Goal: Communication & Community: Answer question/provide support

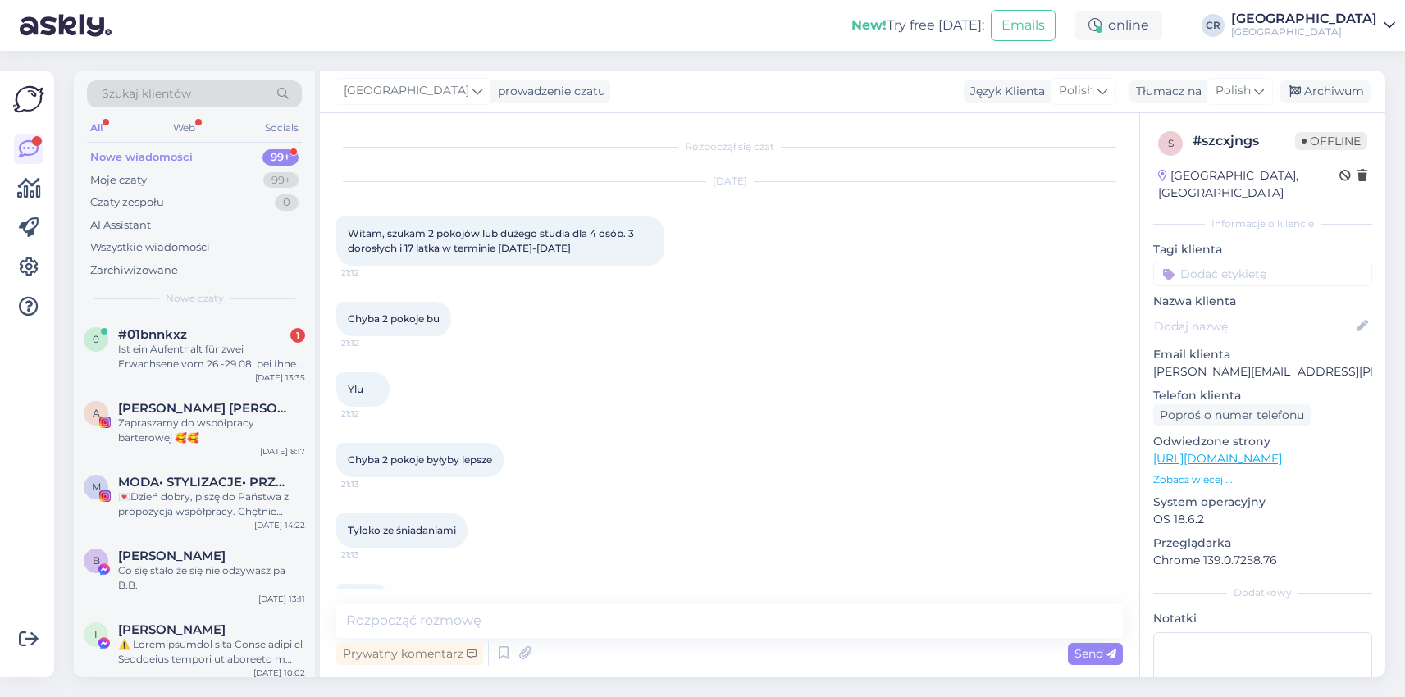
click at [207, 349] on div "Ist ein Aufenthalt für zwei Erwachsene vom 26.-29.08. bei Ihnen möglich?" at bounding box center [211, 357] width 187 height 30
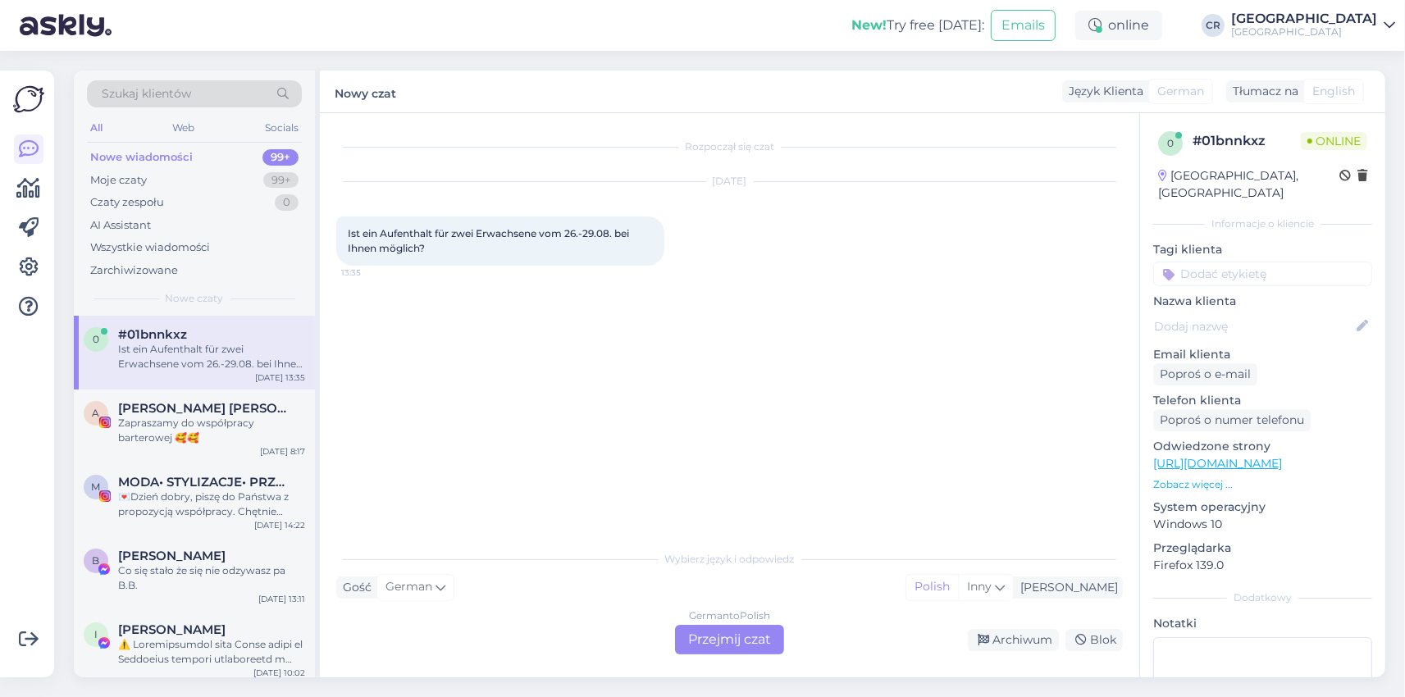
click at [701, 631] on div "German to Polish Przejmij czat" at bounding box center [729, 640] width 109 height 30
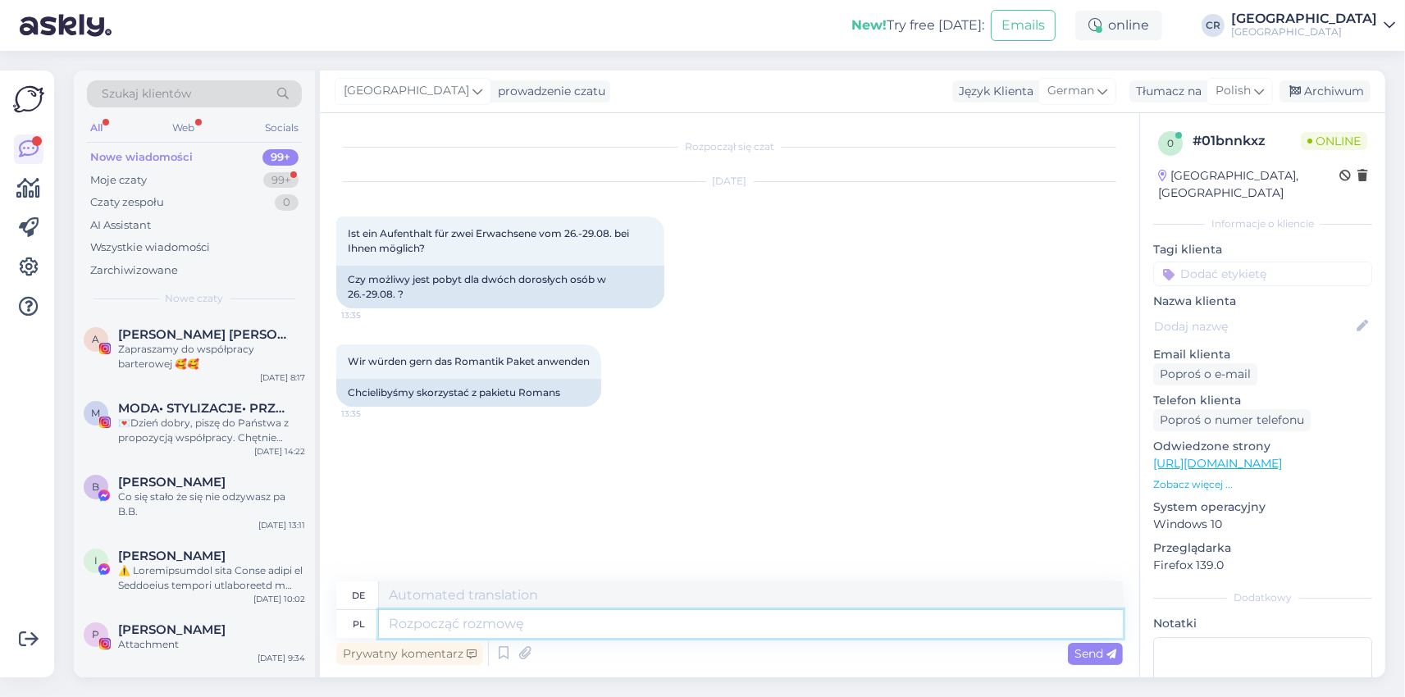
click at [487, 620] on textarea at bounding box center [751, 624] width 744 height 28
type textarea "Dzień"
type textarea "Tag"
type textarea "Dzień dobry"
type textarea "Guten Morgen"
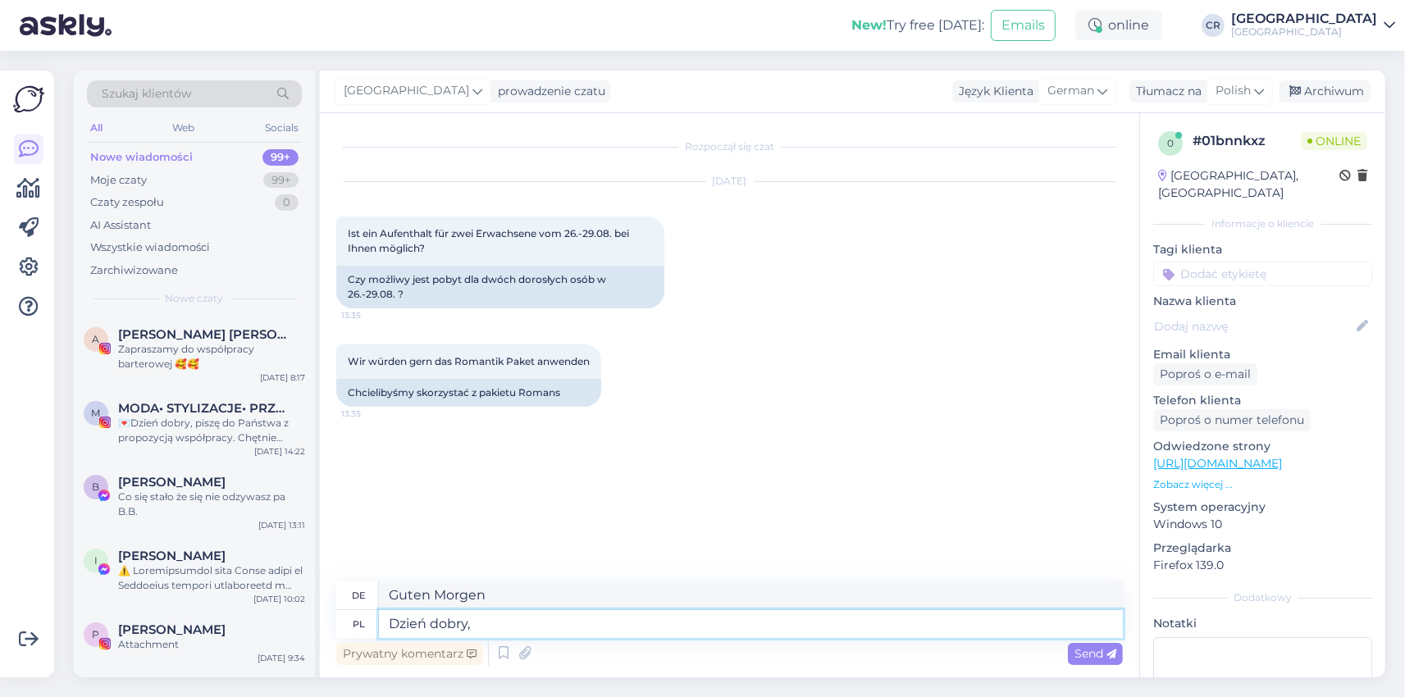
type textarea "Dzień dobry,"
type textarea "Guten Morgen,"
type textarea "Dzień dobry, z pa"
type textarea "Guten Morgen, von"
type textarea "Dzień dobry, z pakietu"
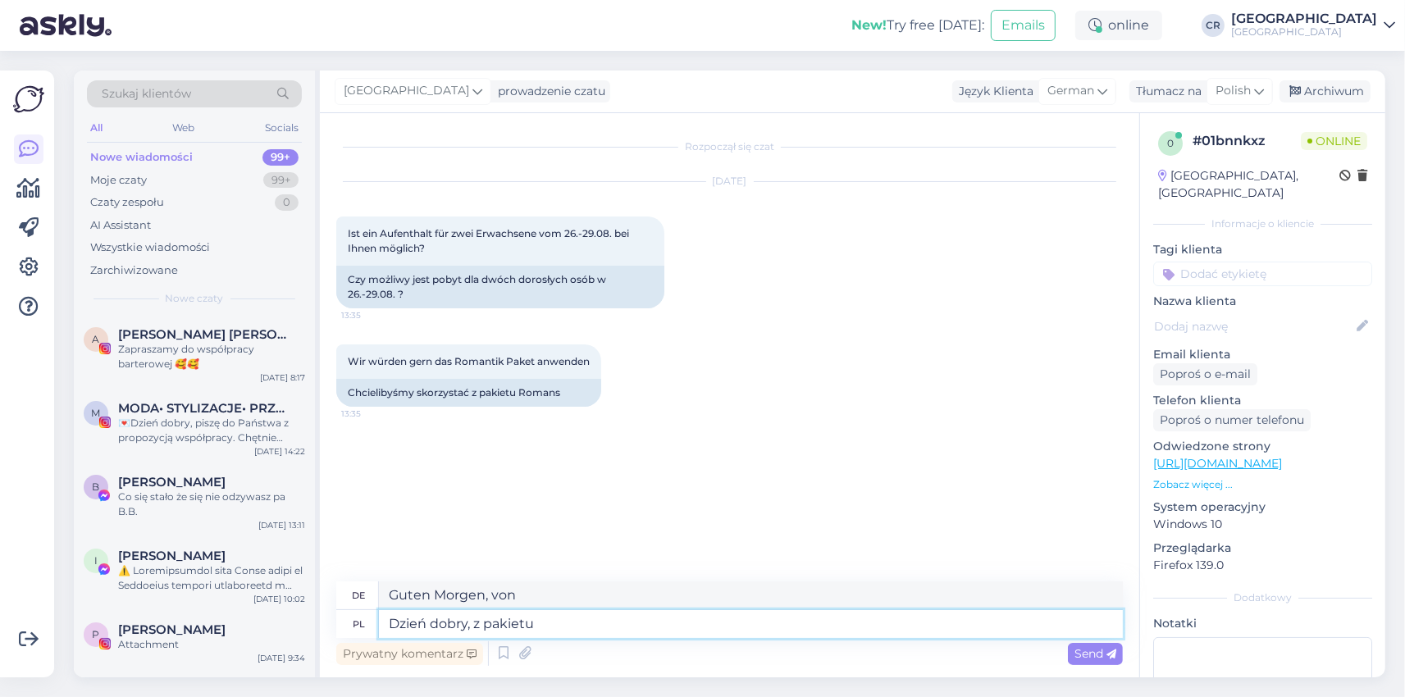
type textarea "Guten Morgen, aus dem Paket"
type textarea "Dzień dobry, z pakietu Romantyczneg mo"
type textarea "Guten Morgen, vom Romantik-Paket"
type textarea "Dzień dobry, z pakietu Romantyczneg mogą"
type textarea "Guten Morgen, aus dem Romantikpaket können Sie"
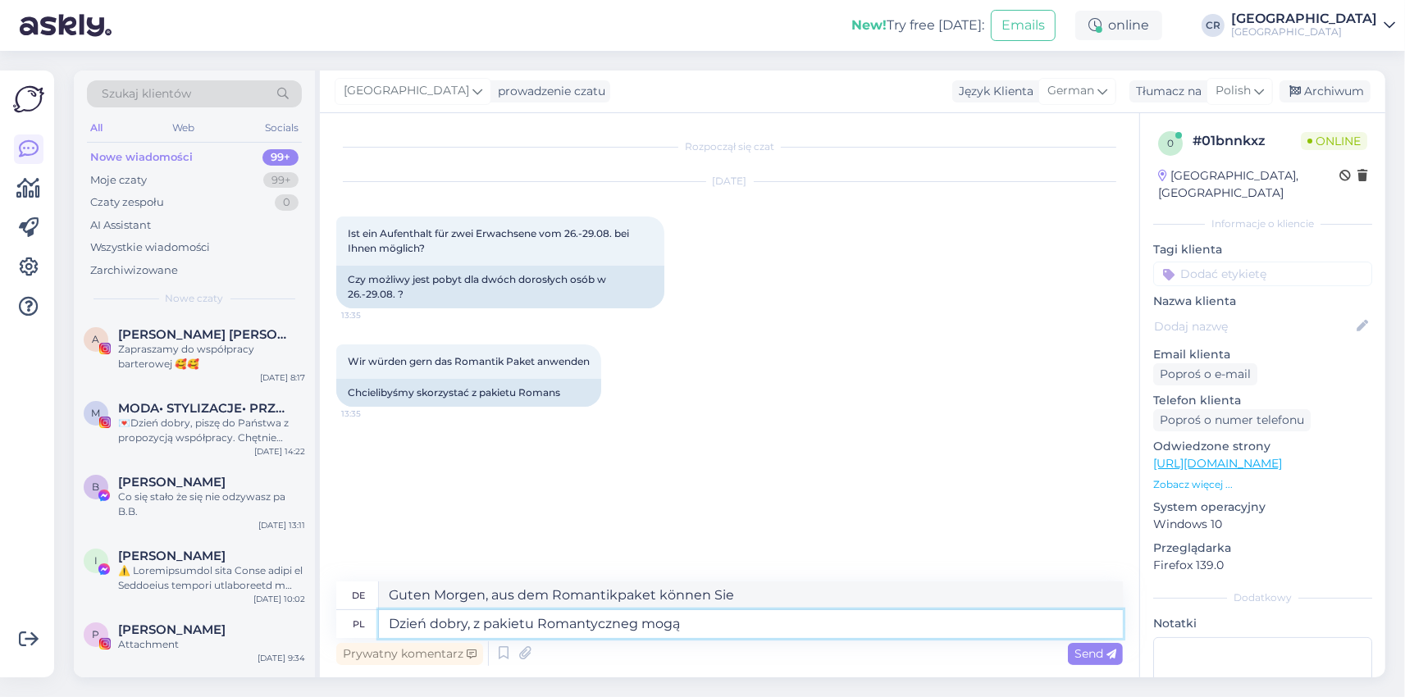
type textarea "Dzień dobry, z pakietu Romantyczneg mogą p"
type textarea "Guten Morgen, mit dem Romantikpaket können Sie p"
type textarea "Dzień dobry, z pakietu Romantyczneg mogą"
type textarea "Guten Morgen, aus dem Romantikpaket können Sie"
type textarea "Dzień dobry, z pakietu Romantyczneg mogą Państwo s"
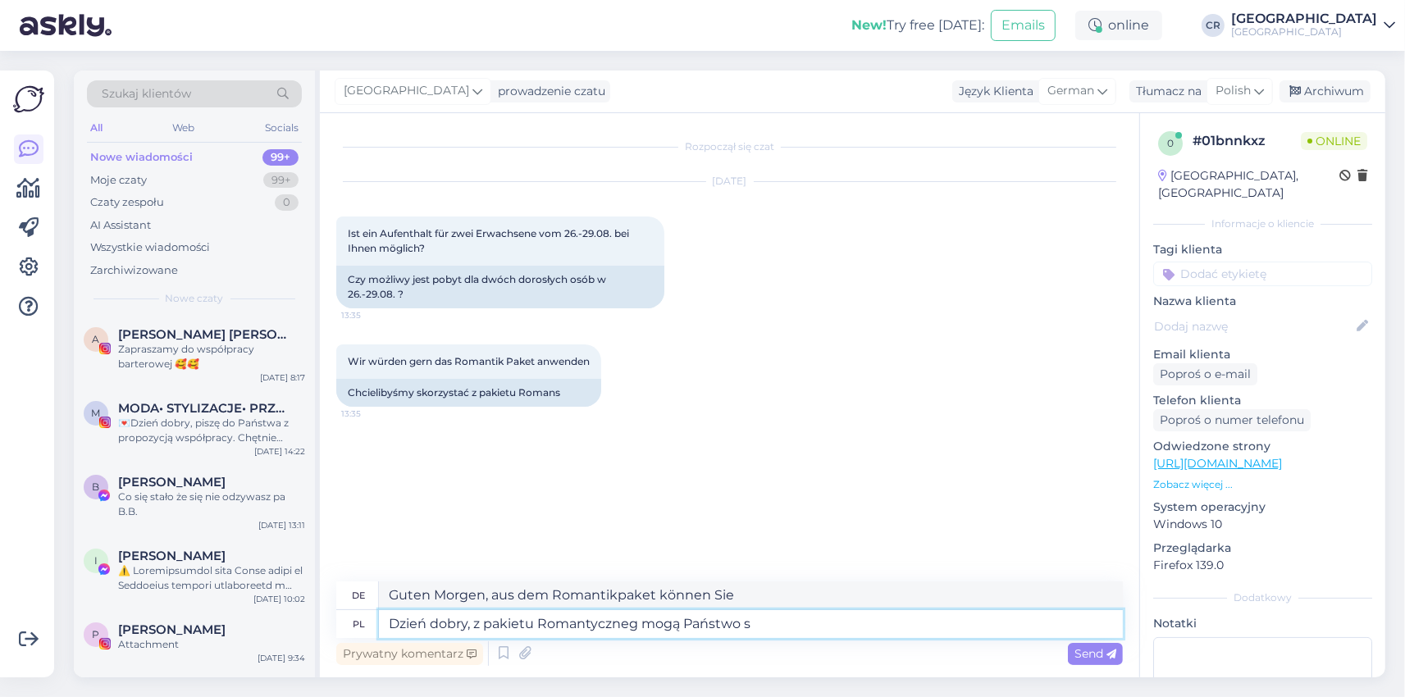
type textarea "Guten Morgen, mit dem Romantikpaket können Sie"
type textarea "Dzień dobry, z pakietu Romantyczneg mogą Państwo sorzystać d"
type textarea "Guten Morgen, Sie können das Romantikpaket nutzen"
type textarea "Dzień dobry, z pakietu Romantyczneg mogą Pa"
type textarea "Guten Morgen, mit dem Romantikpaket können Sie"
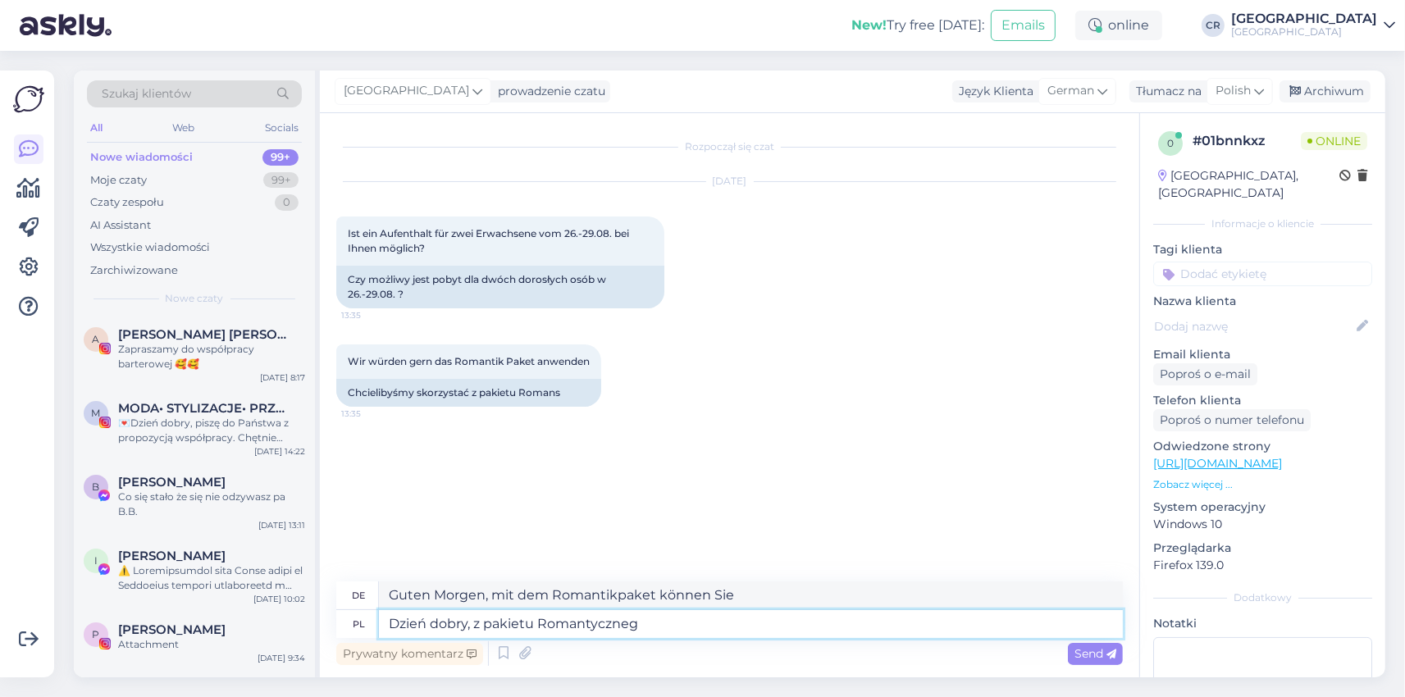
type textarea "Dzień dobry, z pakietu Romantyczneg"
type textarea "Guten Morgen, vom Romantik-Paket"
type textarea "Dzień dobry, z pakietu Romantycznego mo"
type textarea "Guten Morgen, vom Romantikpaket mo"
type textarea "Dzień dobry, z pakietu Romantycznego mogą"
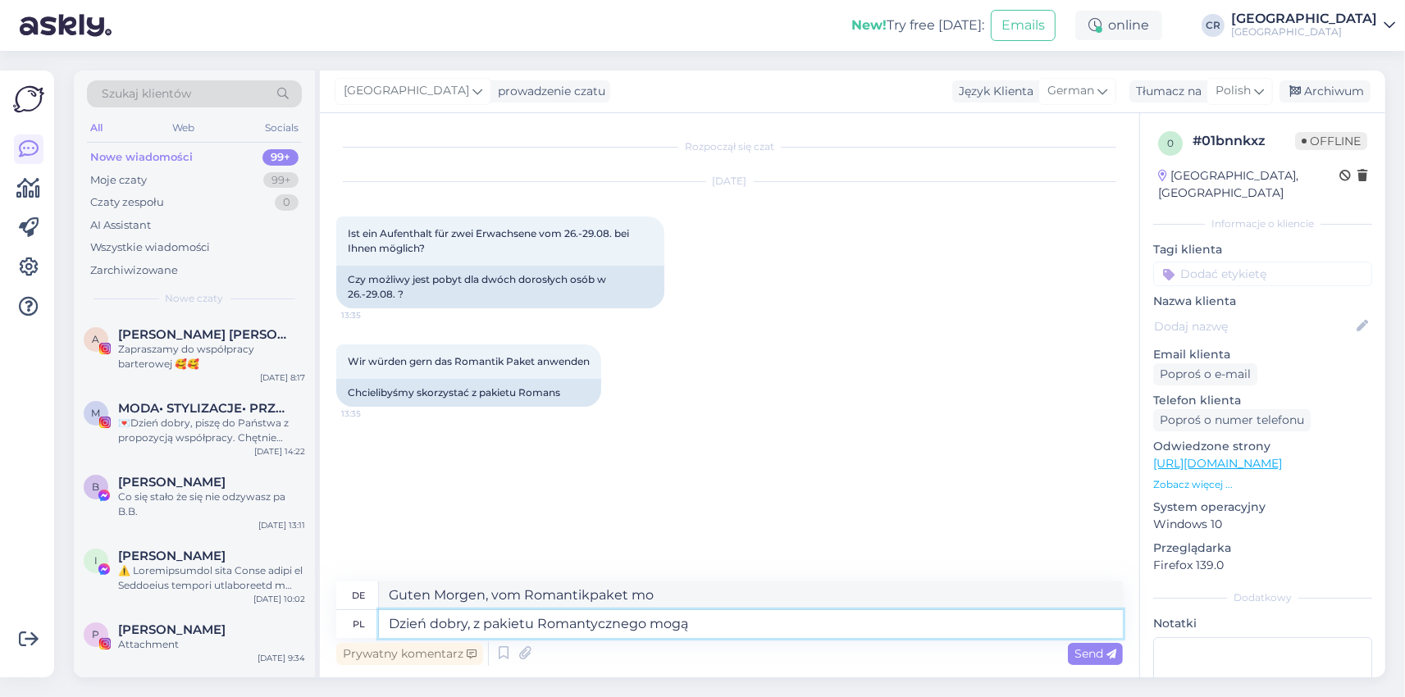
type textarea "Guten Morgen, das Romantikpaket beinhaltet"
type textarea "Dzień dobry, z pakietu Romantycznego mogą Państwo s"
type textarea "Guten Morgen, mit dem Romantikpaket können Sie"
type textarea "Dzień dobry, z pakietu Romantycznego mogą Państwo skorzysać"
type textarea "Guten Morgen, Sie können das Romantikpaket nutzen"
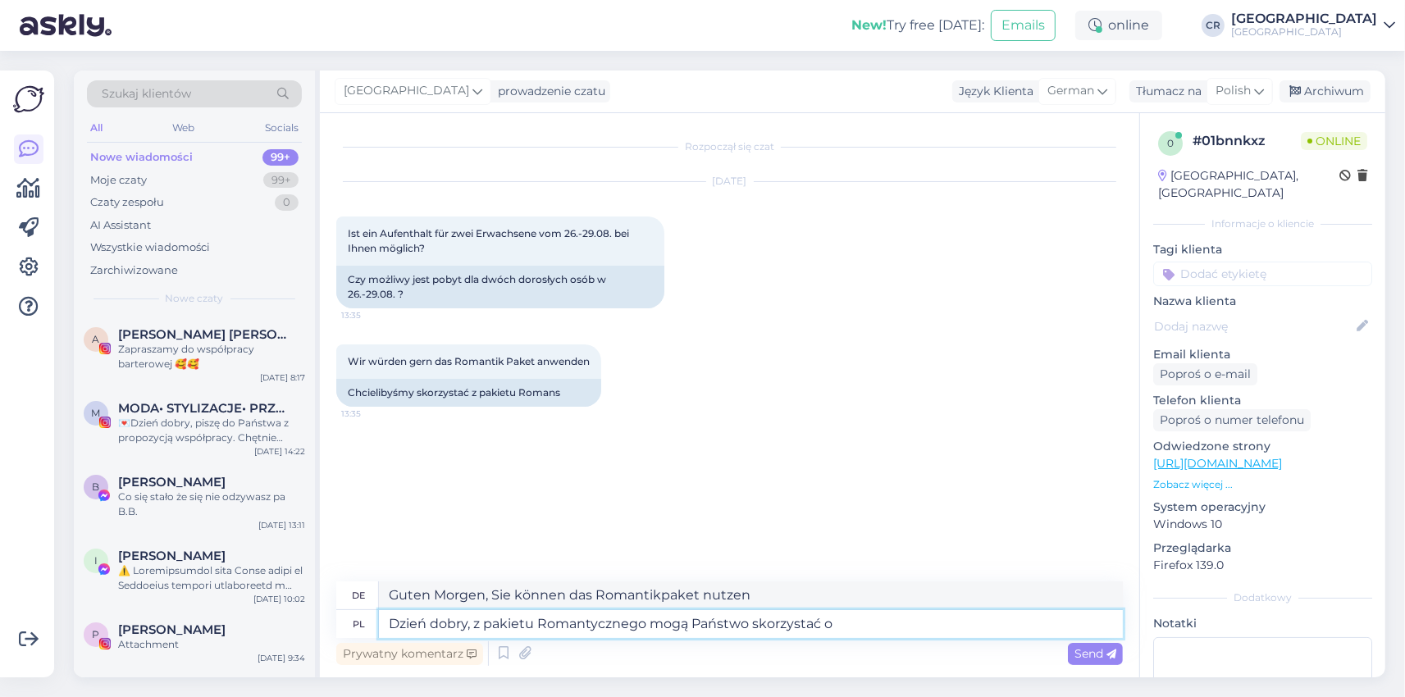
type textarea "Dzień dobry, z pakietu Romantycznego mogą Państwo skorzystać od"
type textarea "Guten Morgen, Sie können das Romantikpaket nutzen bei"
type textarea "Dzień dobry, z pakietu Romantycznego mogą Państwo skorzystać od"
type textarea "Guten Morgen, Sie können das Romantikpaket von nutzen"
type textarea "Dzień dobry, z pakietu Romantycznego mogą Państwo skorzystać od 1"
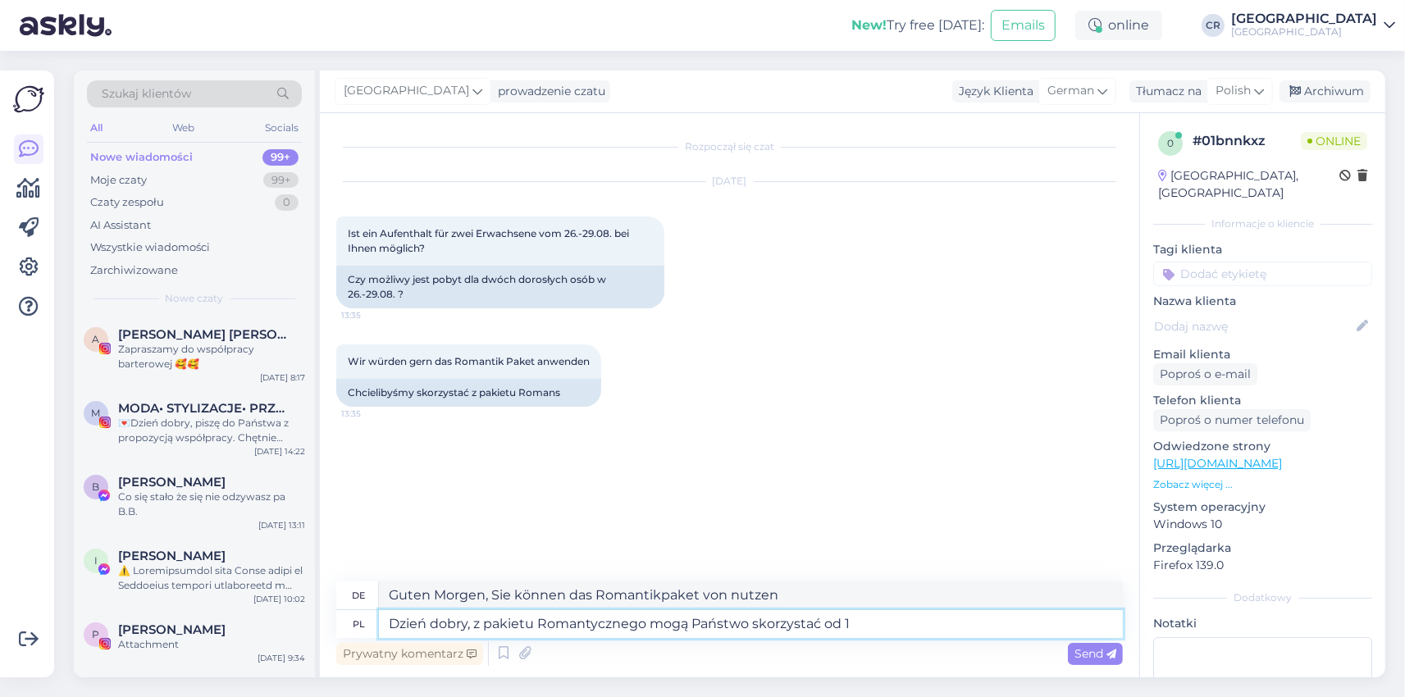
type textarea "Guten Morgen, Sie können das Romantikpaket vom 1."
type textarea "Dzień dobry, z pakietu Romantycznego mogą Państwo skorzystać od 1.09"
type textarea "Guten Morgen, Sie können das Romantikpaket ab 1.09 nutzen"
type textarea "Dzień dobry, z pakietu Romantycznego mogą Państwo skorzystać od 1.09., p"
type textarea "Guten Morgen, Sie können das Romantikpaket ab 1.09.,"
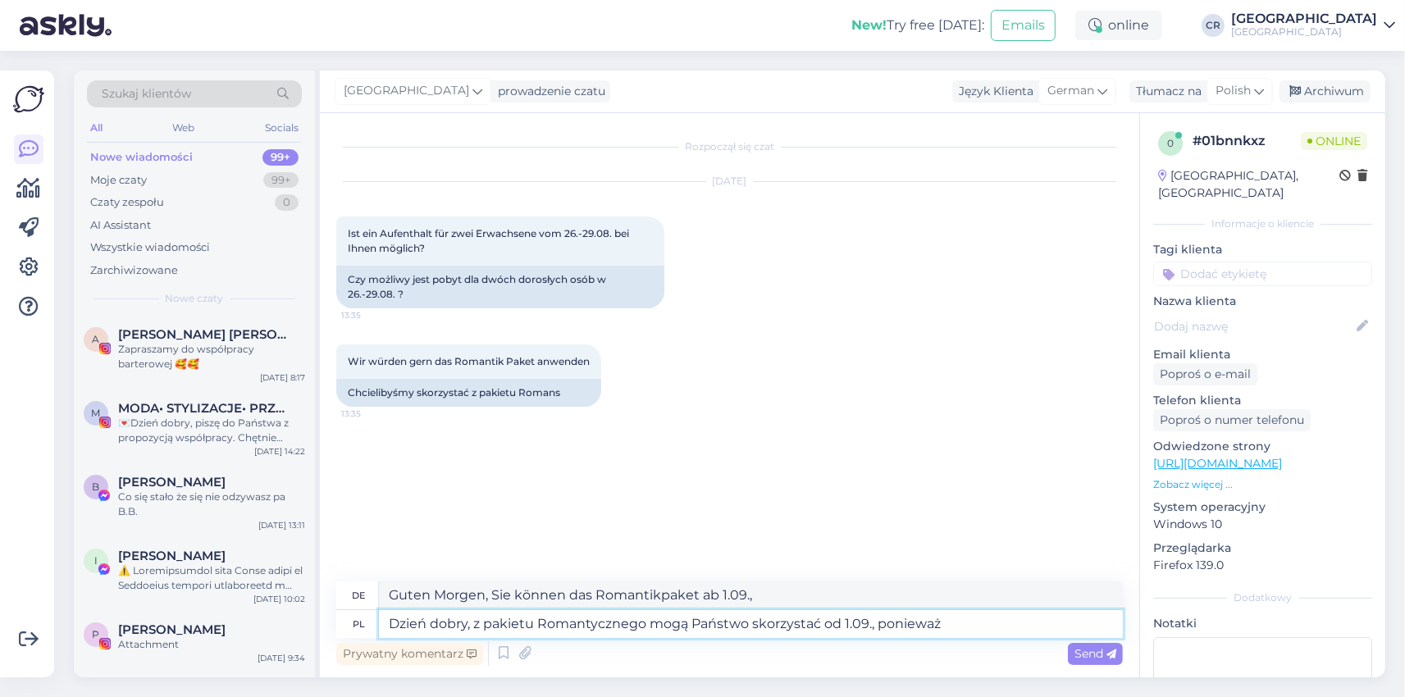
type textarea "Dzień dobry, z pakietu Romantycznego mogą Państwo skorzystać od 1.09., ponieważ"
type textarea "Guten Morgen, Sie können das Romantik-Paket ab 1.09., denn"
type textarea "Dzień dobry, z pakietu Romantycznego mogą Państwo skorzystać od 1.09., ponieważ…"
type textarea "Guten Morgen, Sie können das Romantikpaket vom 1.09., bis 31.08 nutzen."
type textarea "Dzień dobry, z pakietu Romantycznego mogą Państwo skorzystać od 1.09., ponieważ…"
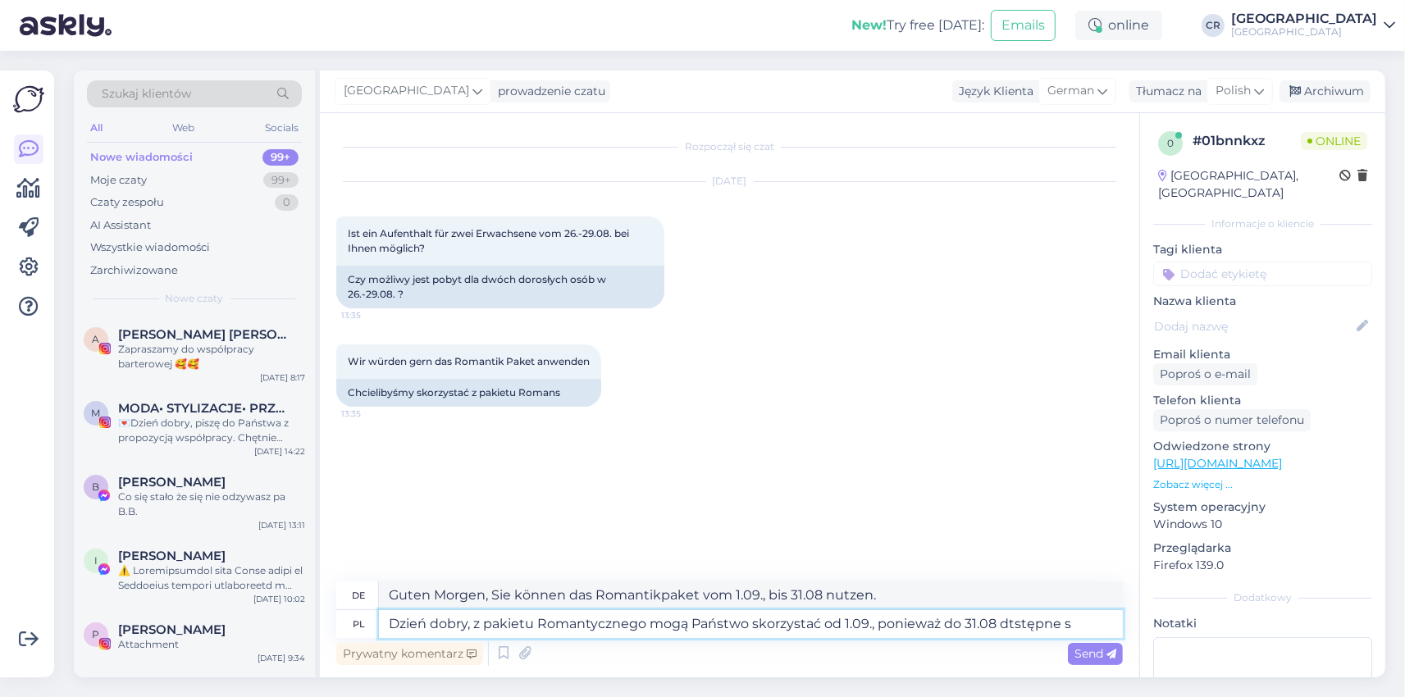
type textarea "Guten Morgen, Sie können das Romantikpaket ab 1.09., denn es ist bis zum 31.08"
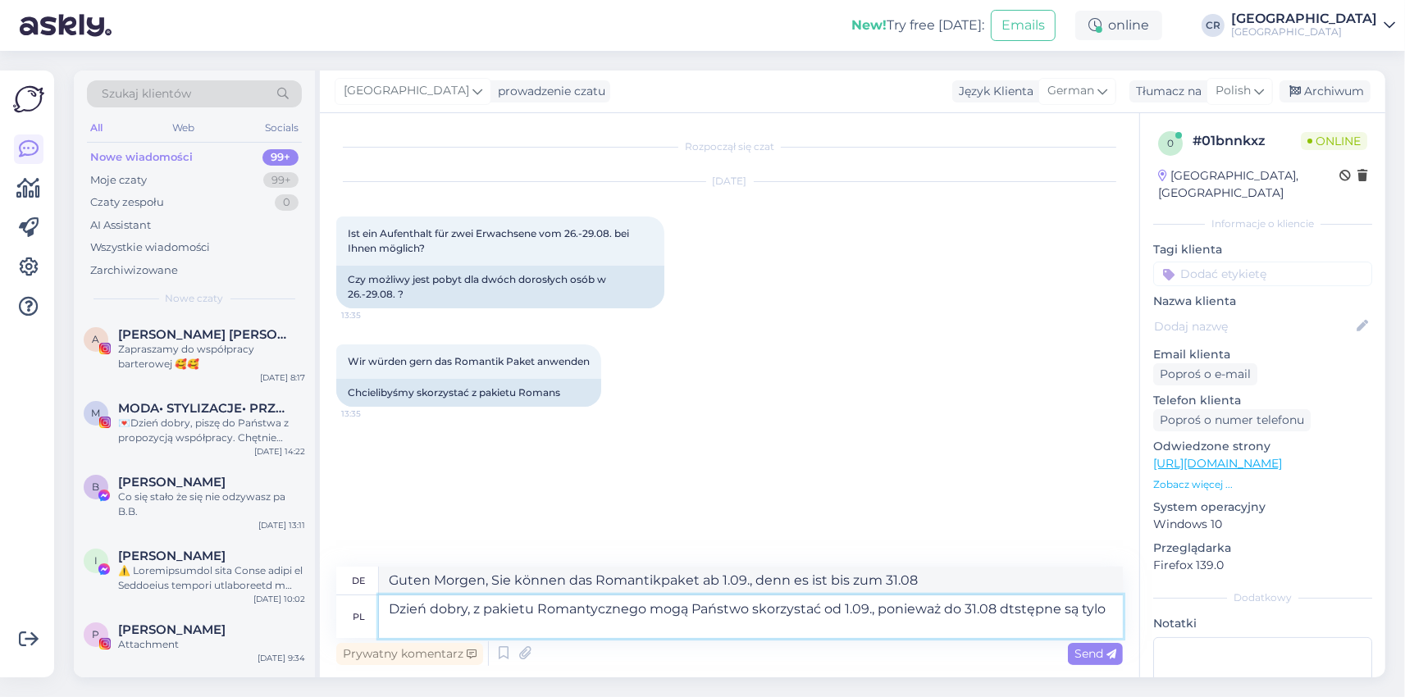
type textarea "Dzień dobry, z pakietu Romantycznego mogą Państwo skorzystać od 1.09., ponieważ…"
type textarea "Guten Morgen, Sie können das Romantik-Paket ab 1.09., da bis 31.08"
type textarea "Dzień dobry, z pakietu Romantycznego mogą Państwo skorzystać od 1.09., ponieważ…"
type textarea "Guten Morgen, Sie können das Romantikpaket ab 1.09., da bis 31.08"
click at [1055, 611] on textarea "Dzień dobry, z pakietu Romantycznego mogą Państwo skorzystać od 1.09., ponieważ…" at bounding box center [751, 616] width 744 height 43
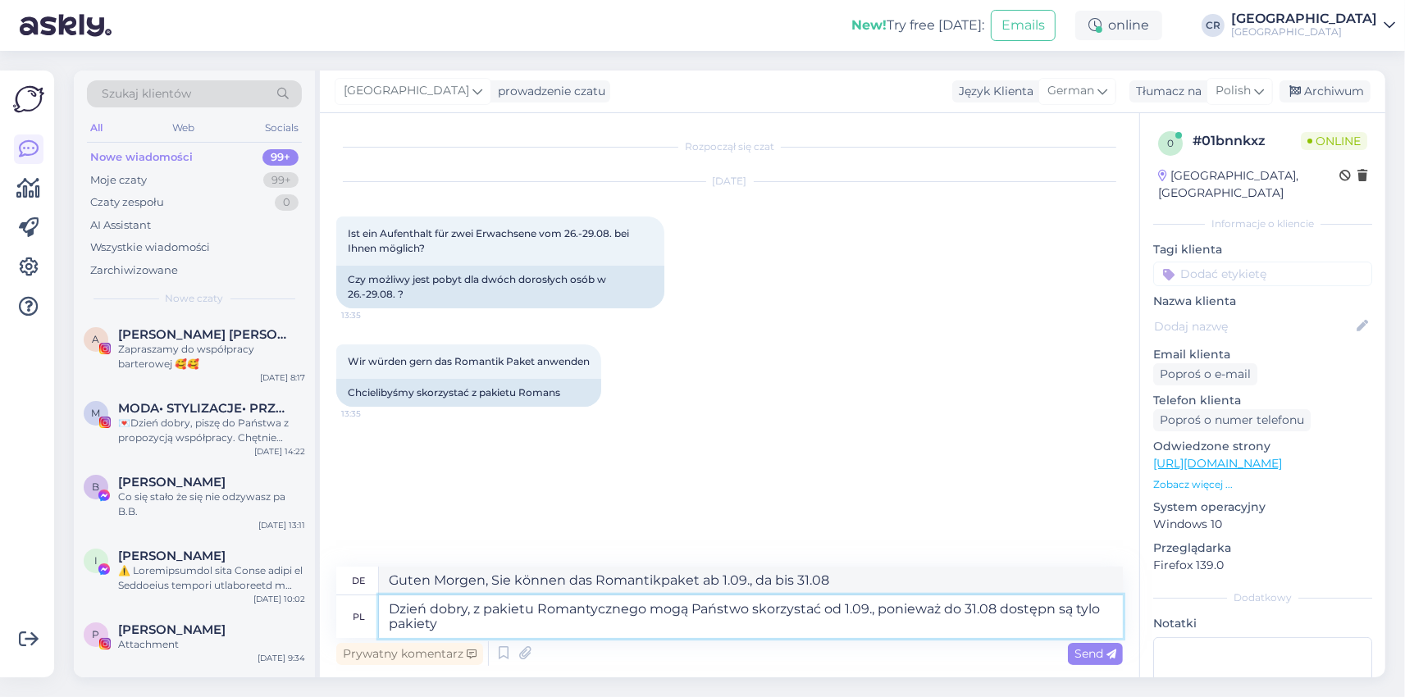
type textarea "Dzień dobry, z pakietu Romantycznego mogą Państwo skorzystać od 1.09., ponieważ…"
type textarea "Guten Morgen, Sie können das Romantik-Paket ab 1.09., da bis 31.08 nur Pakete v…"
click at [1096, 612] on textarea "Dzień dobry, z pakietu Romantycznego mogą Państwo skorzystać od 1.09., ponieważ…" at bounding box center [751, 616] width 744 height 43
click at [503, 622] on textarea "Dzień dobry, z pakietu Romantycznego mogą Państwo skorzystać od 1.09., ponieważ…" at bounding box center [751, 616] width 744 height 43
type textarea "Dzień dobry, z pakietu Romantycznego mogą Państwo skorzystać od 1.09., ponieważ…"
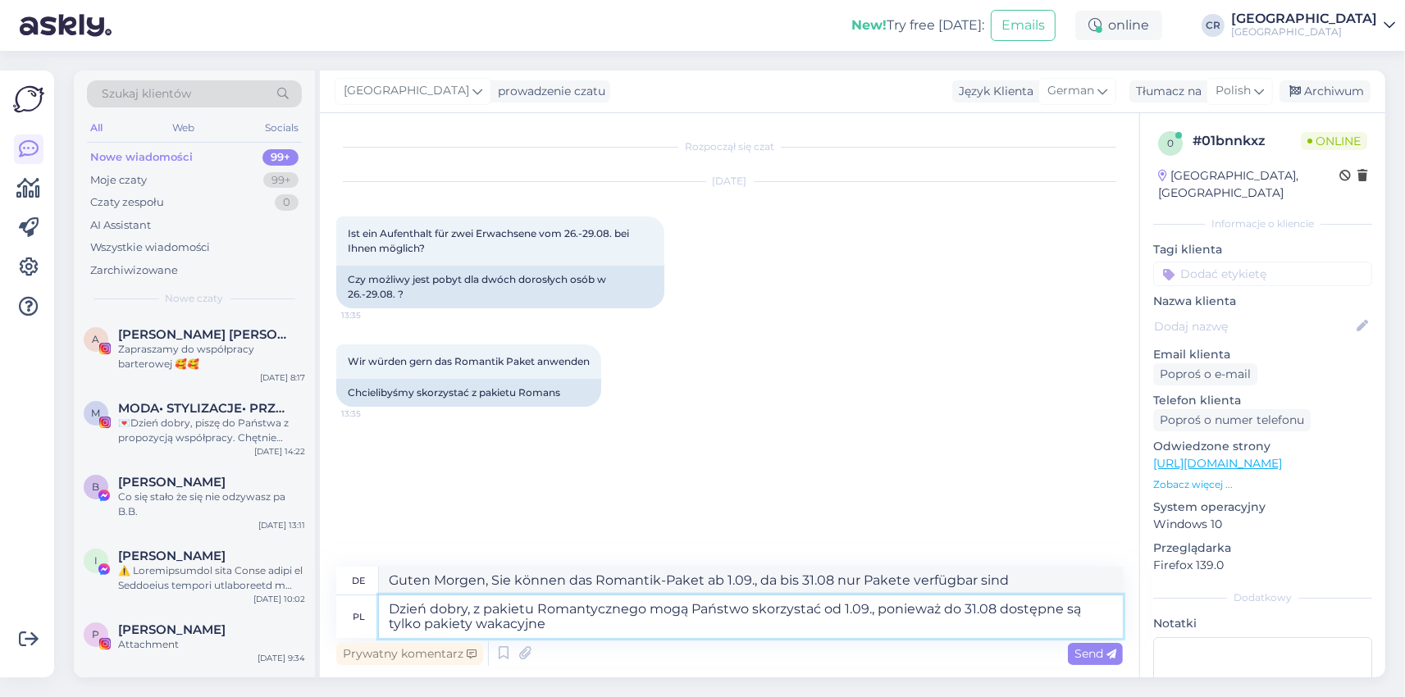
type textarea "Guten Morgen, Sie können das Romantikpaket ab 1.09., da bis 31.08 nur Urlaubspa…"
type textarea "Dzień dobry, z pakietu Romantycznego mogą Państwo skorzystać od 1.09., ponieważ…"
type textarea "Guten Morgen, Sie können das Romantikpaket ab 1.09., denn bis zum 31.08 sind nu…"
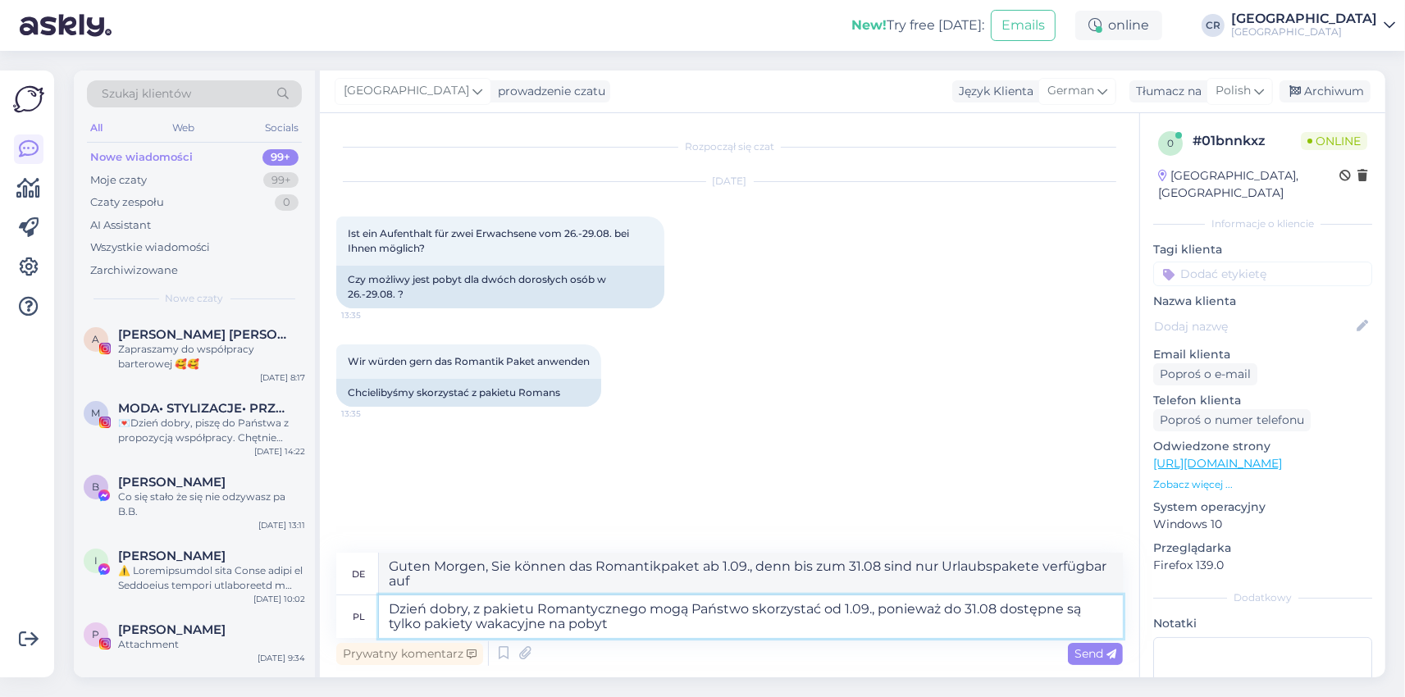
type textarea "Dzień dobry, z pakietu Romantycznego mogą Państwo skorzystać od 1.09., ponieważ…"
type textarea "Guten Morgen, Sie können das Romantikpaket ab 1.09., da bis 31.08 nur Urlaubspa…"
type textarea "Dzień dobry, z pakietu Romantycznego mogą Państwo skorzystać od 1.09., ponieważ…"
click at [1101, 653] on span "Send" at bounding box center [1095, 653] width 42 height 15
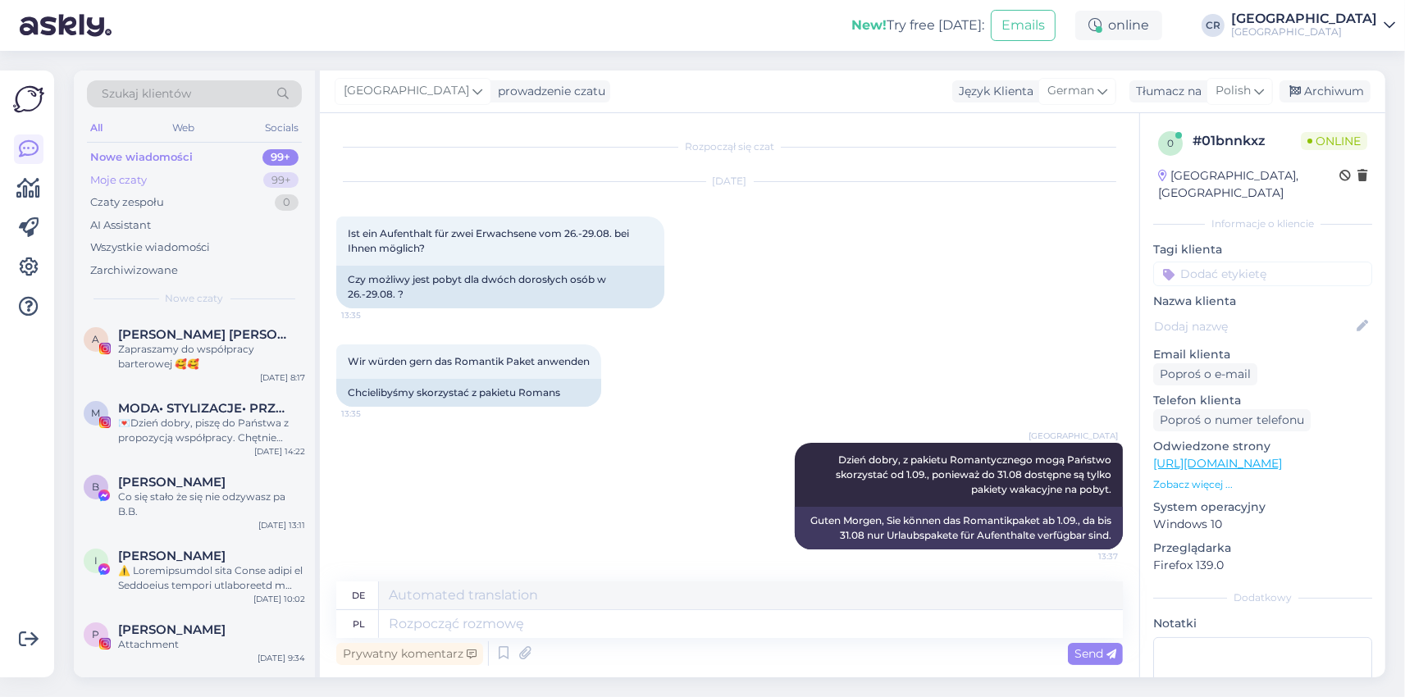
click at [112, 180] on div "Moje czaty" at bounding box center [118, 180] width 57 height 16
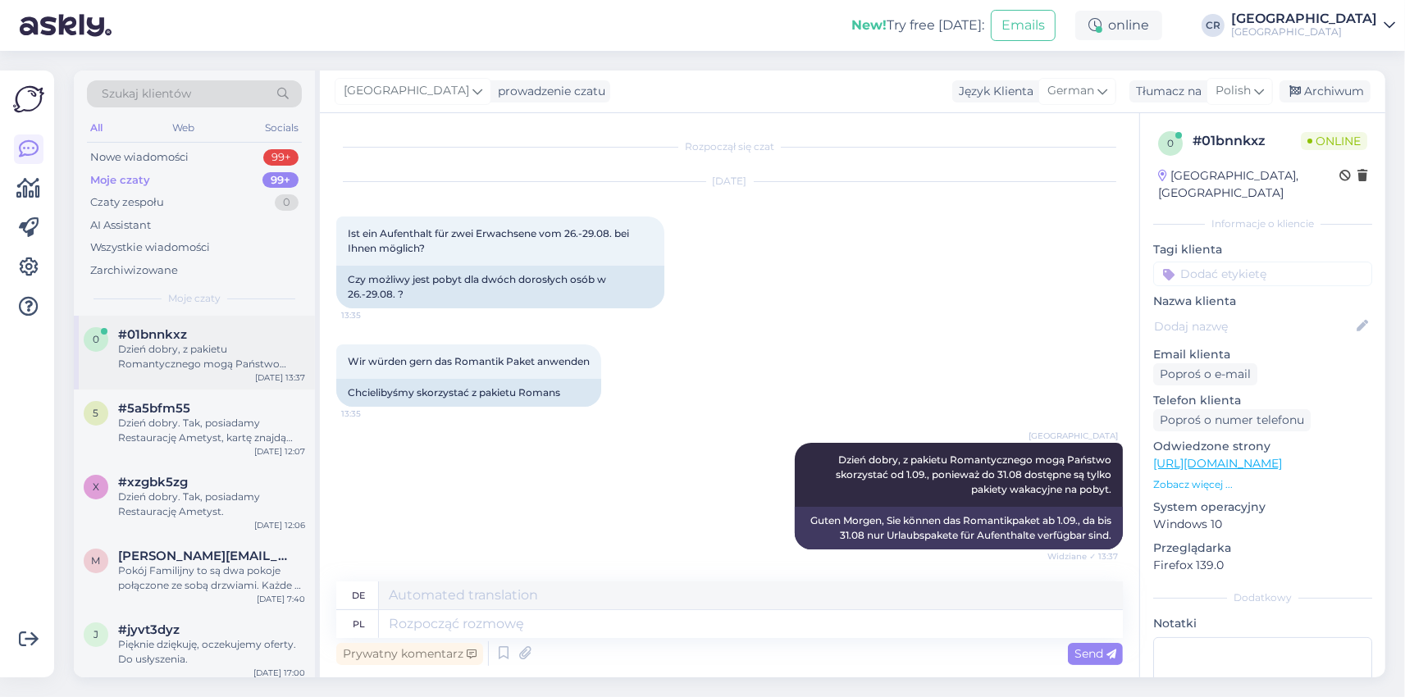
click at [246, 348] on div "Dzień dobry, z pakietu Romantycznego mogą Państwo skorzystać od 1.09., ponieważ…" at bounding box center [211, 357] width 187 height 30
click at [131, 152] on div "Nowe wiadomości" at bounding box center [139, 157] width 98 height 16
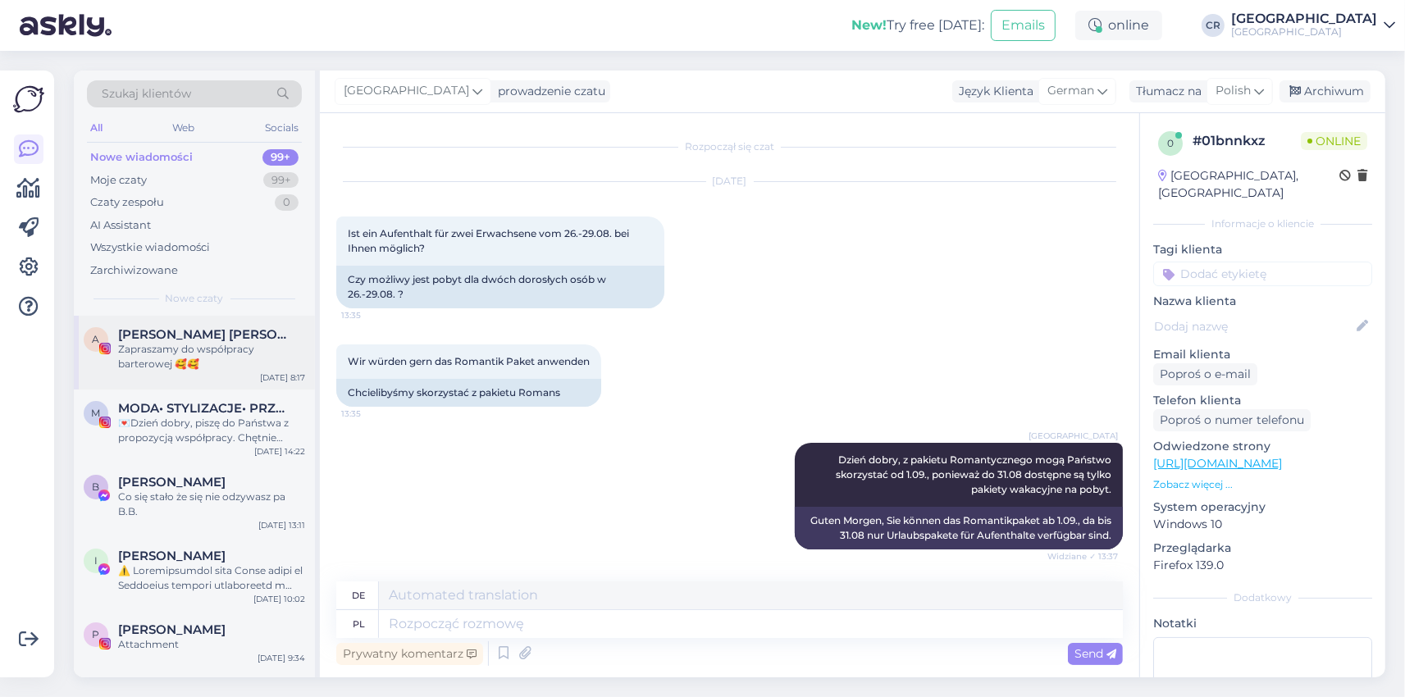
click at [253, 333] on span "[PERSON_NAME] [PERSON_NAME] BLIŹNIACZKI • [DEMOGRAPHIC_DATA] • rodzina • dom" at bounding box center [203, 334] width 171 height 15
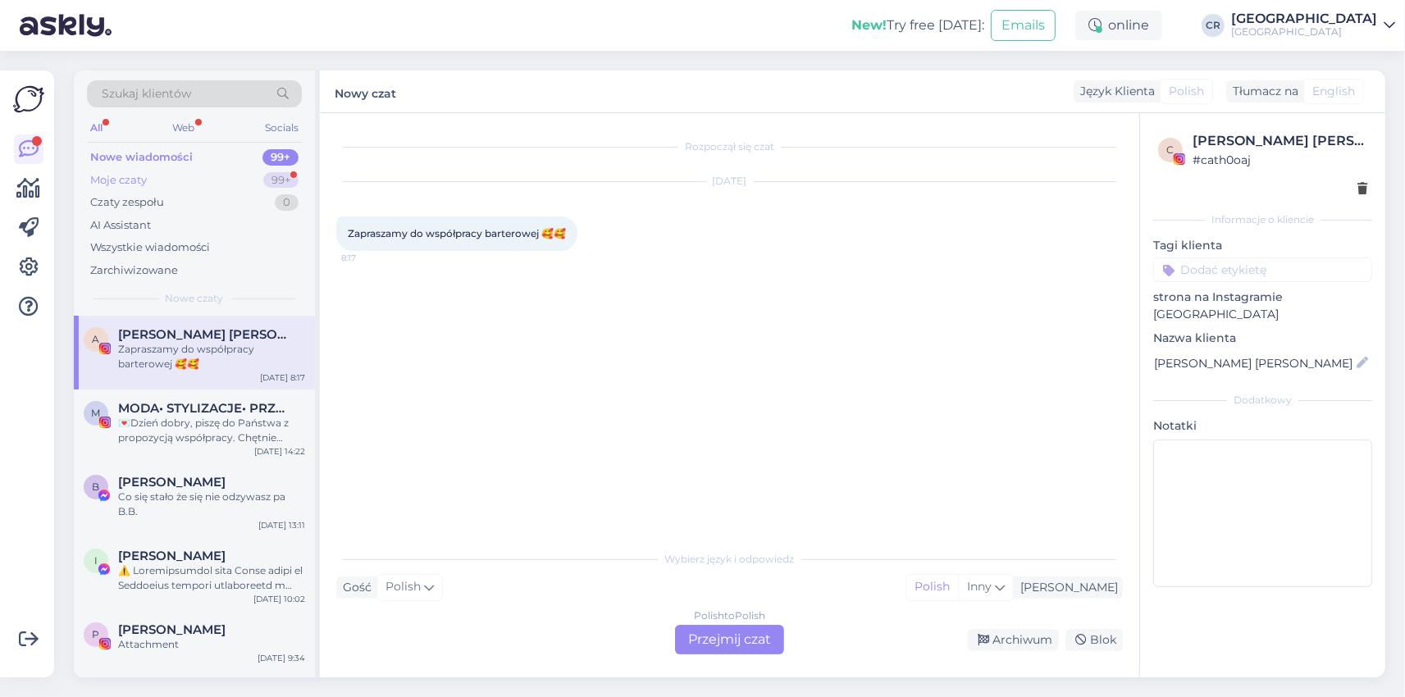
click at [130, 176] on div "Moje czaty" at bounding box center [118, 180] width 57 height 16
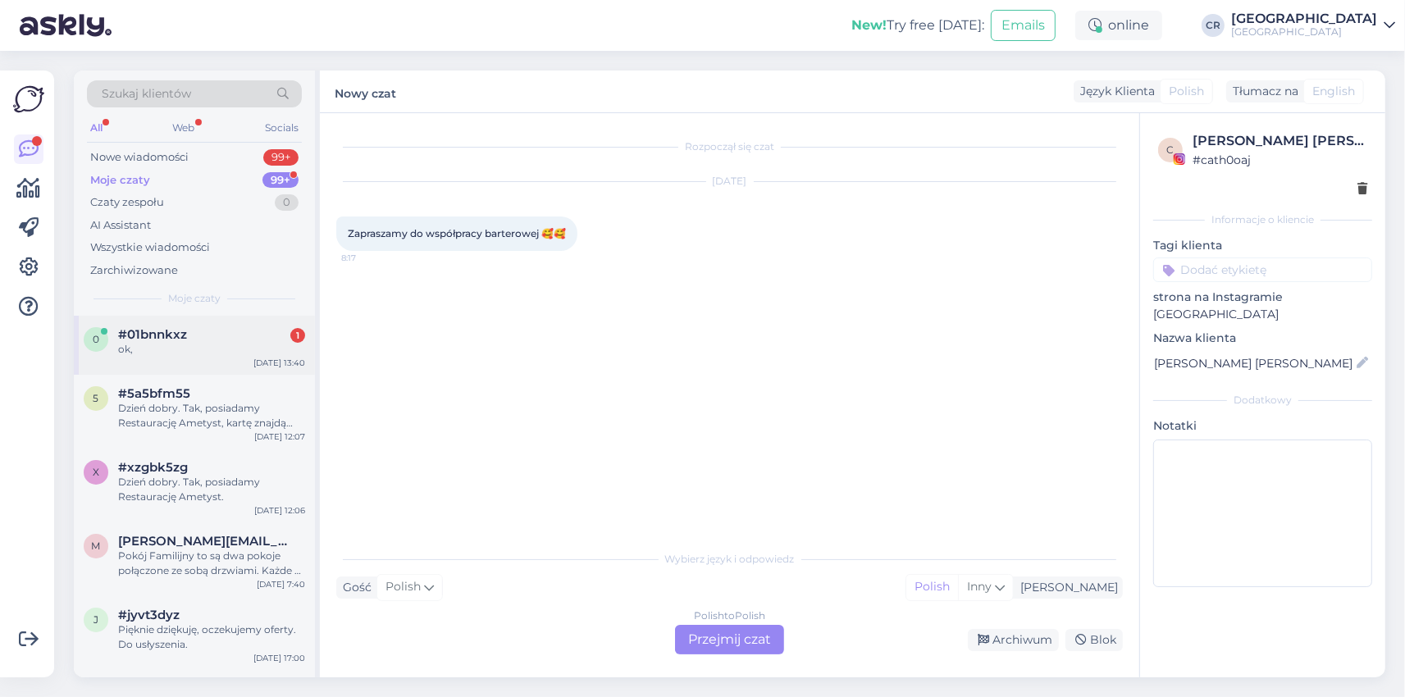
click at [174, 350] on div "ok," at bounding box center [211, 349] width 187 height 15
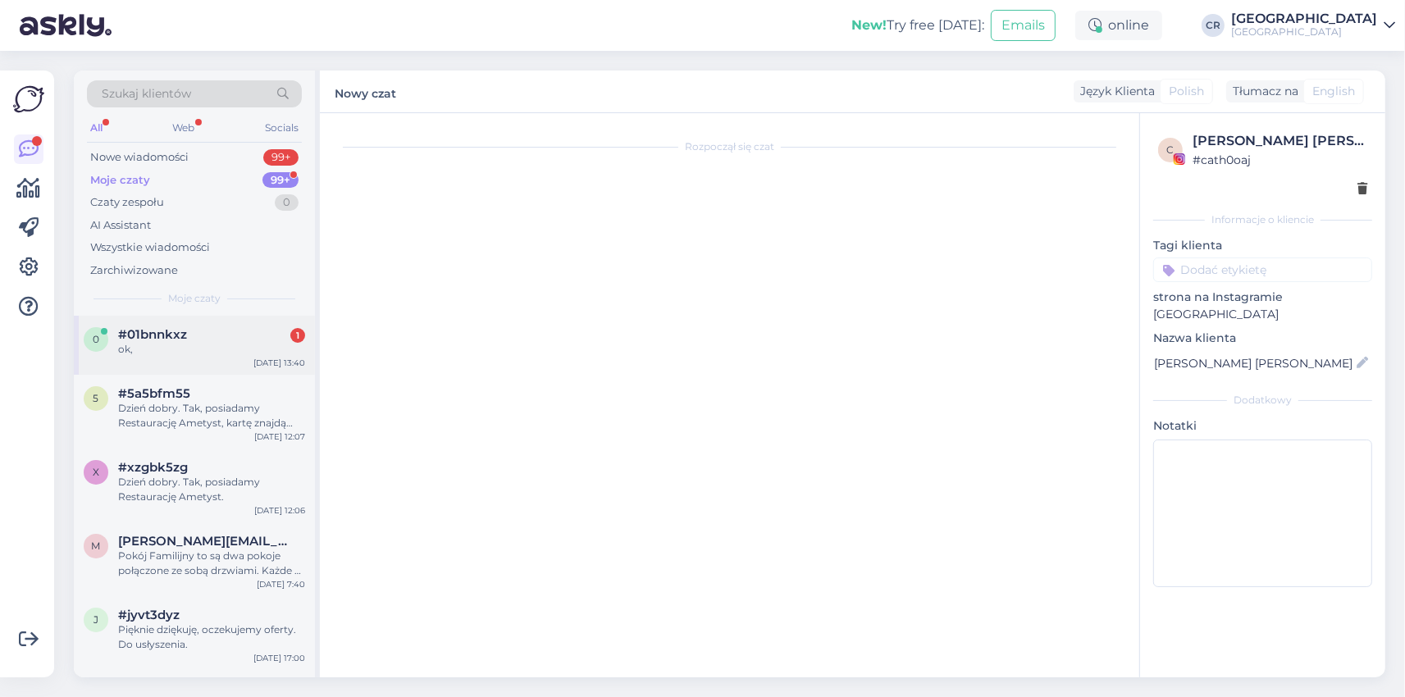
scroll to position [99, 0]
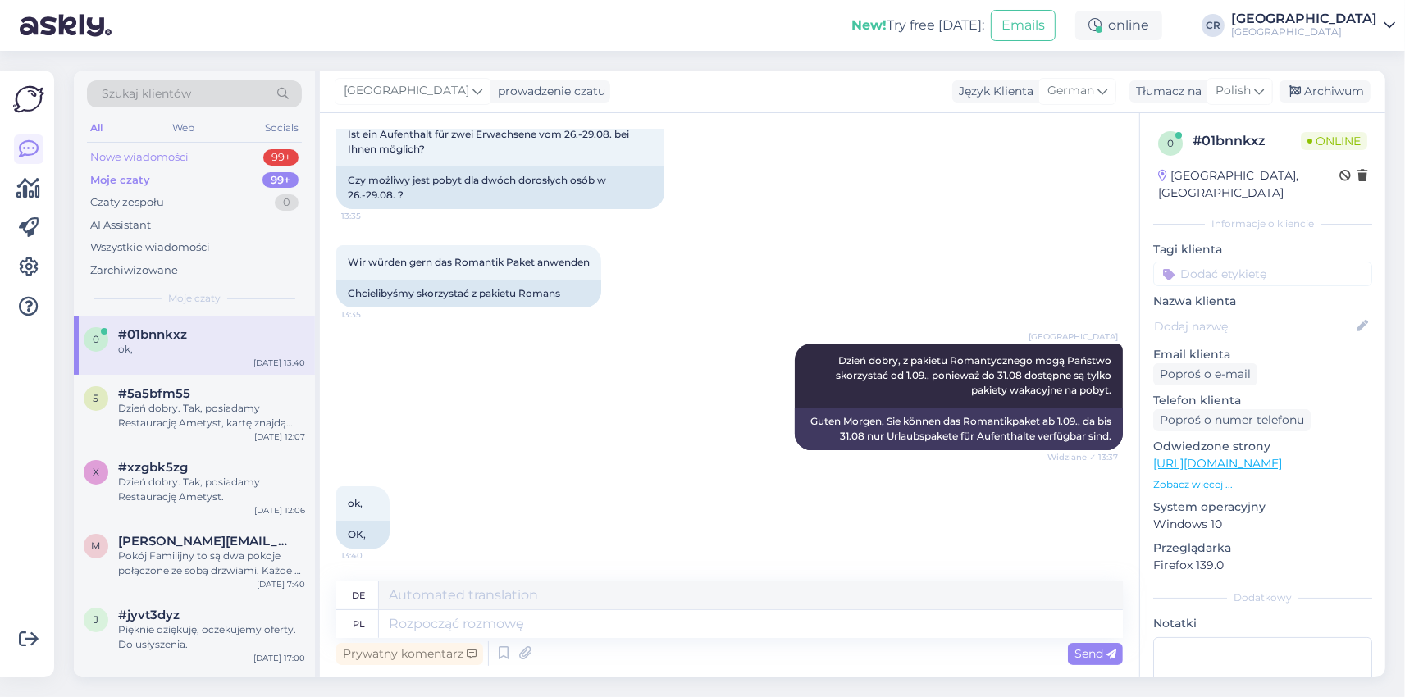
click at [147, 155] on div "Nowe wiadomości" at bounding box center [139, 157] width 98 height 16
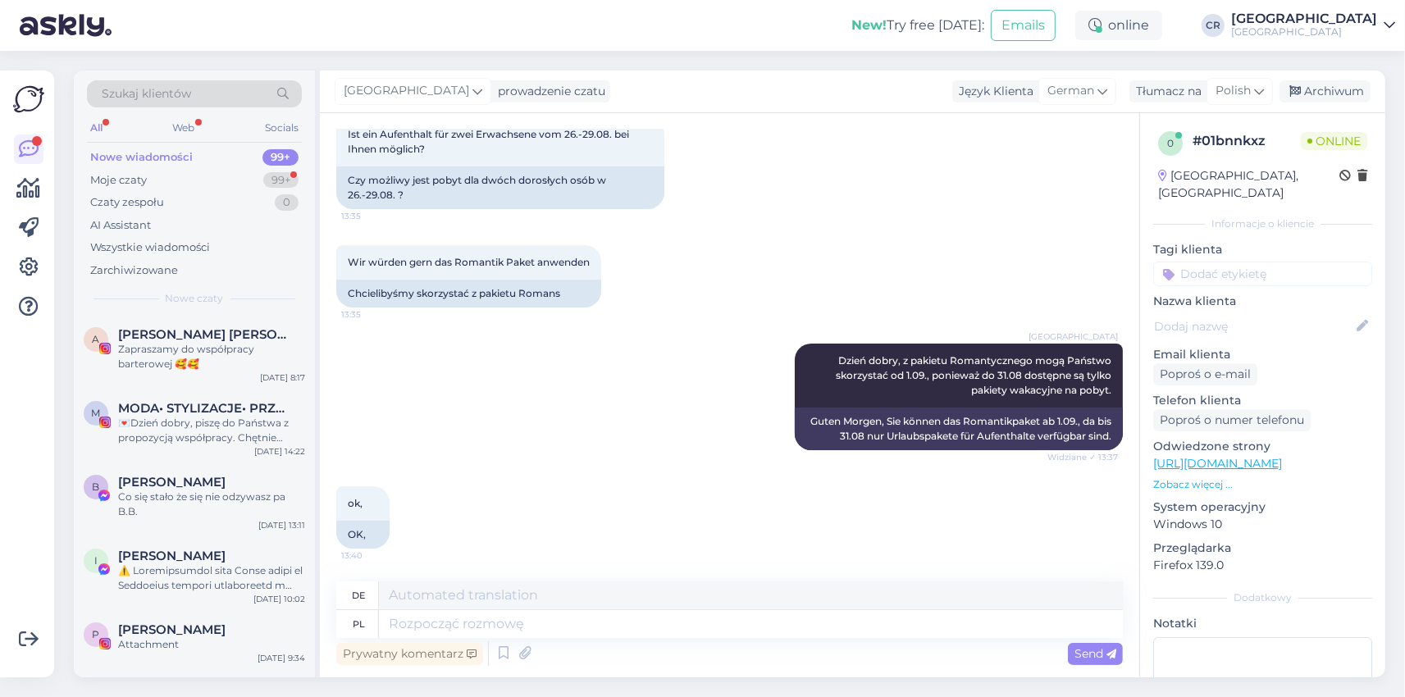
scroll to position [256, 0]
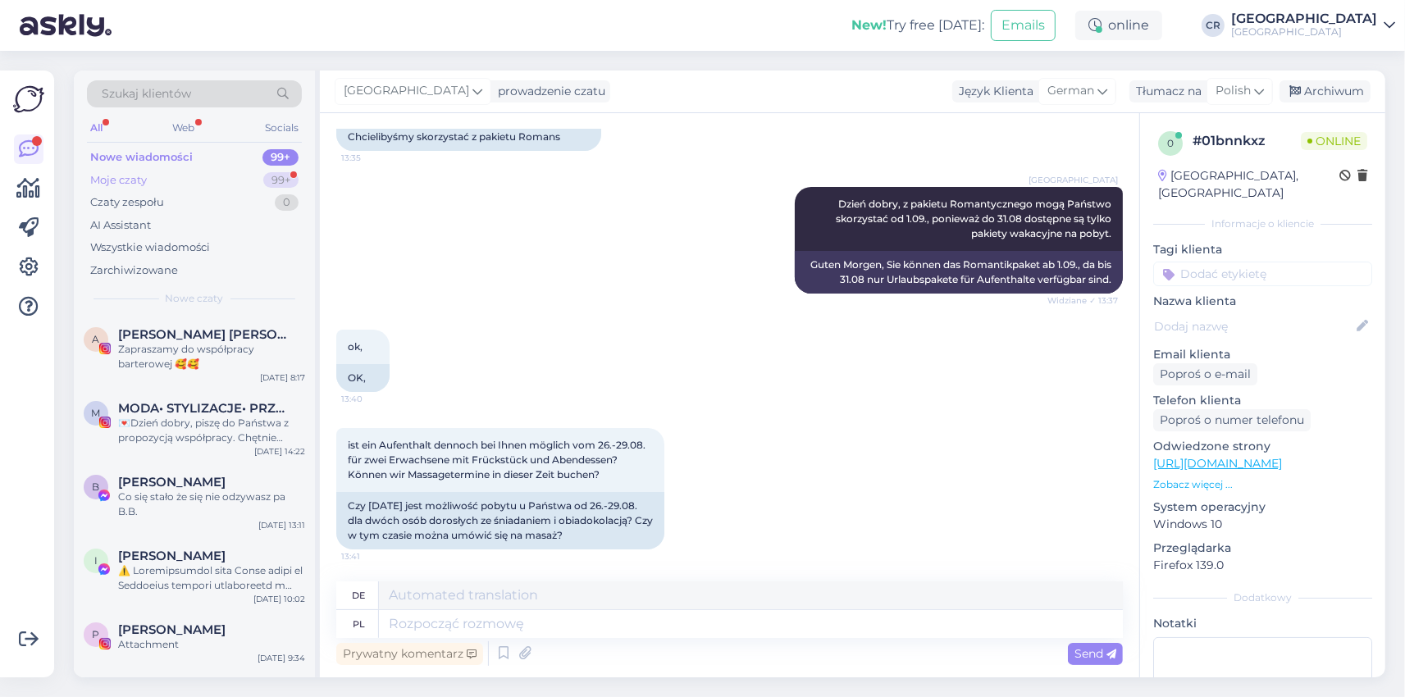
click at [149, 174] on div "Moje czaty 99+" at bounding box center [194, 180] width 215 height 23
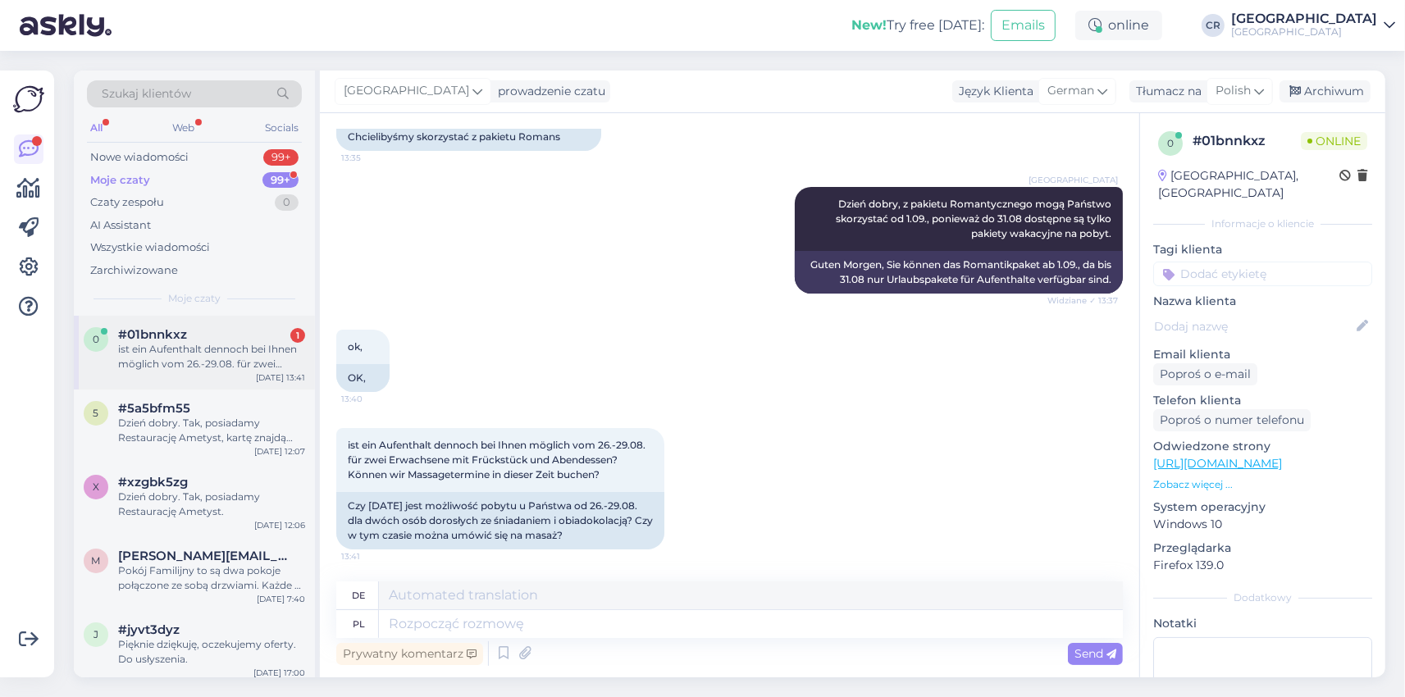
click at [162, 330] on span "#01bnnkxz" at bounding box center [152, 334] width 69 height 15
click at [444, 618] on textarea at bounding box center [751, 624] width 744 height 28
click at [433, 625] on textarea at bounding box center [751, 624] width 744 height 28
type textarea "M"
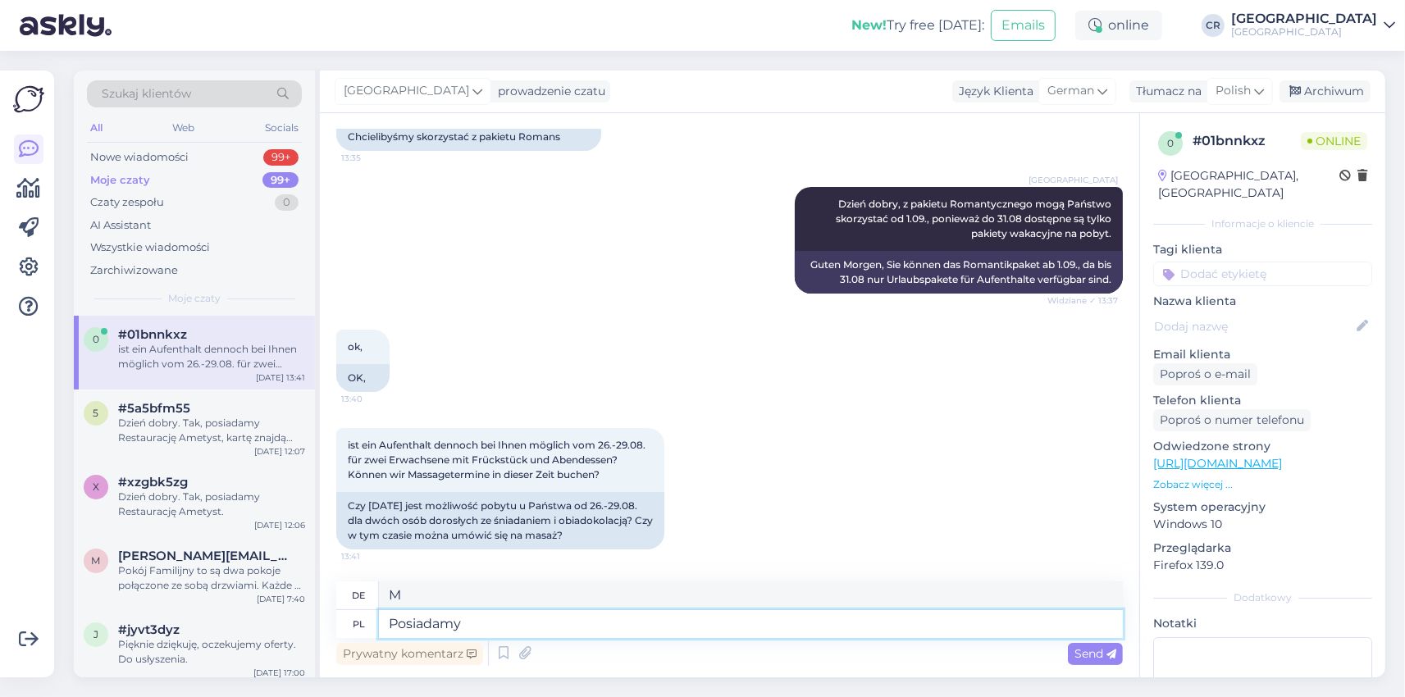
type textarea "Posiadamy"
type textarea "Wir haben"
type textarea "Posiadamy dostępny"
type textarea "Wir haben verfügbar"
type textarea "Posiadamy dostępny pokój"
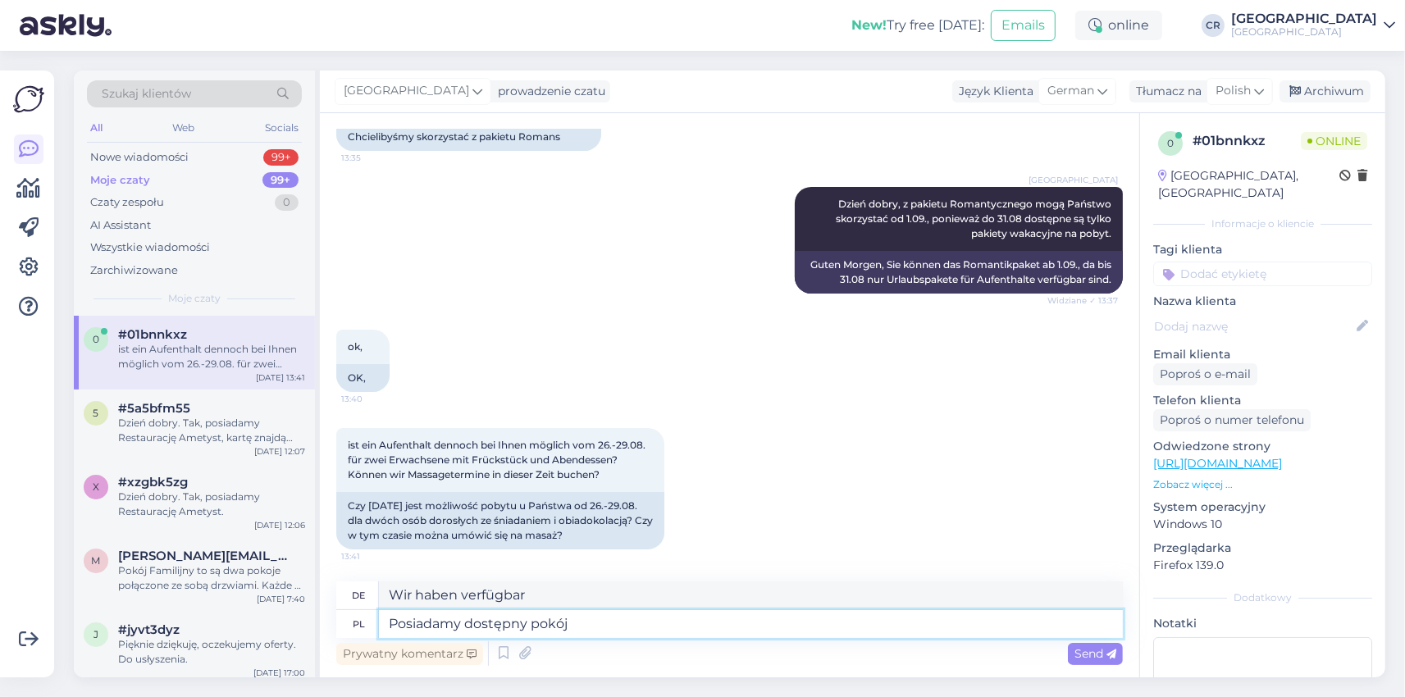
type textarea "Wir haben ein Zimmer frei"
type textarea "Posiadamy dostępny pokój typu"
type textarea "Wir haben einen Zimmertyp verfügbar"
type textarea "Posiadamy dostępny pokój typu Comfort"
type textarea "Wir haben ein Komfortzimmer zur Verfügung"
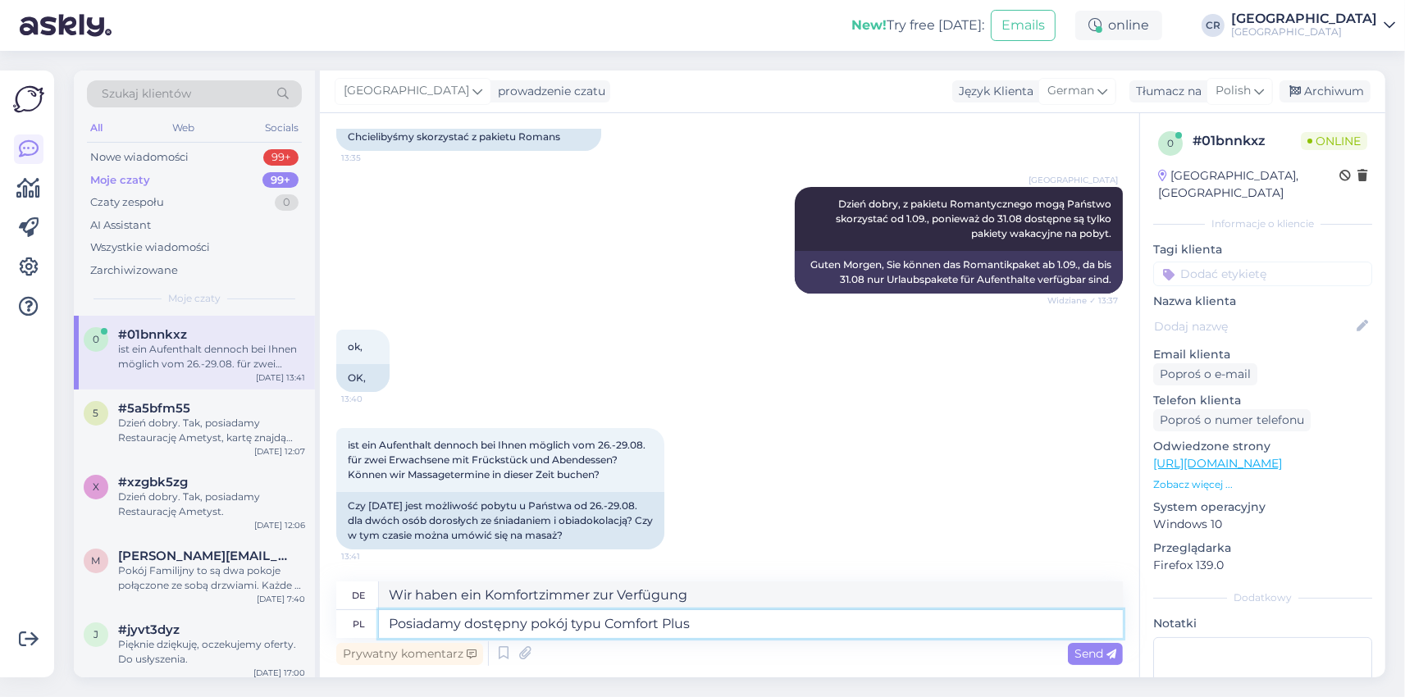
type textarea "Posiadamy dostępny pokój typu Comfort Plus"
type textarea "Wir haben ein Comfort Plus Zimmer verfügbar"
type textarea "Posiadamy dostępny pokój typu Comfort Plus w"
type textarea "Wir haben ein Komfort Plus Zimmer verfügbar in"
type textarea "Posiadamy dostępny pokój typu Comfort Plus w budynku"
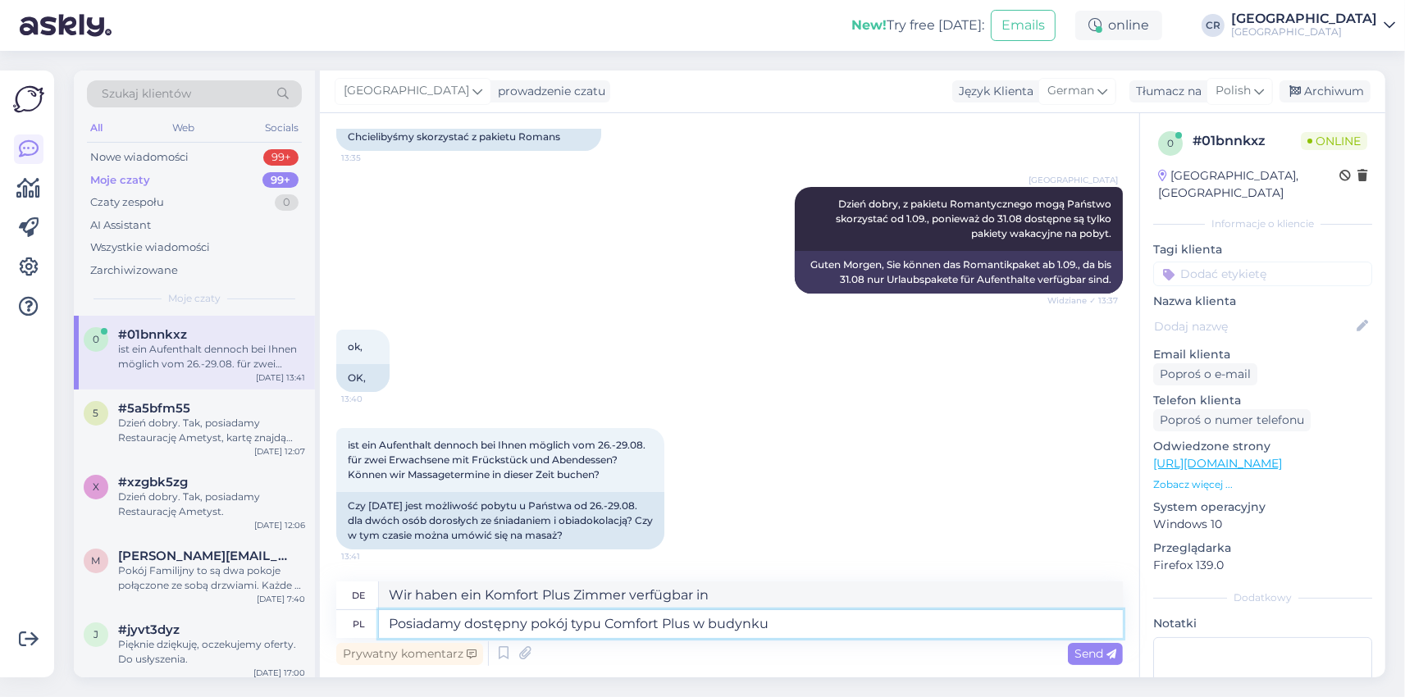
type textarea "Wir verfügen über ein Komfort Plus Zimmer im Gebäude"
type textarea "Posiadamy dostępny pokój typu Comfort Plus w budynku Mineral"
type textarea "Wir haben ein Comfort Plus Zimmer im Mineralgebäude verfügbar"
type textarea "Posiadamy dostępny pokój typu Comfort Plus w budynku [GEOGRAPHIC_DATA]"
type textarea "Wir verfügen über ein Komfort Plus Zimmer im Mineralbadgebäude"
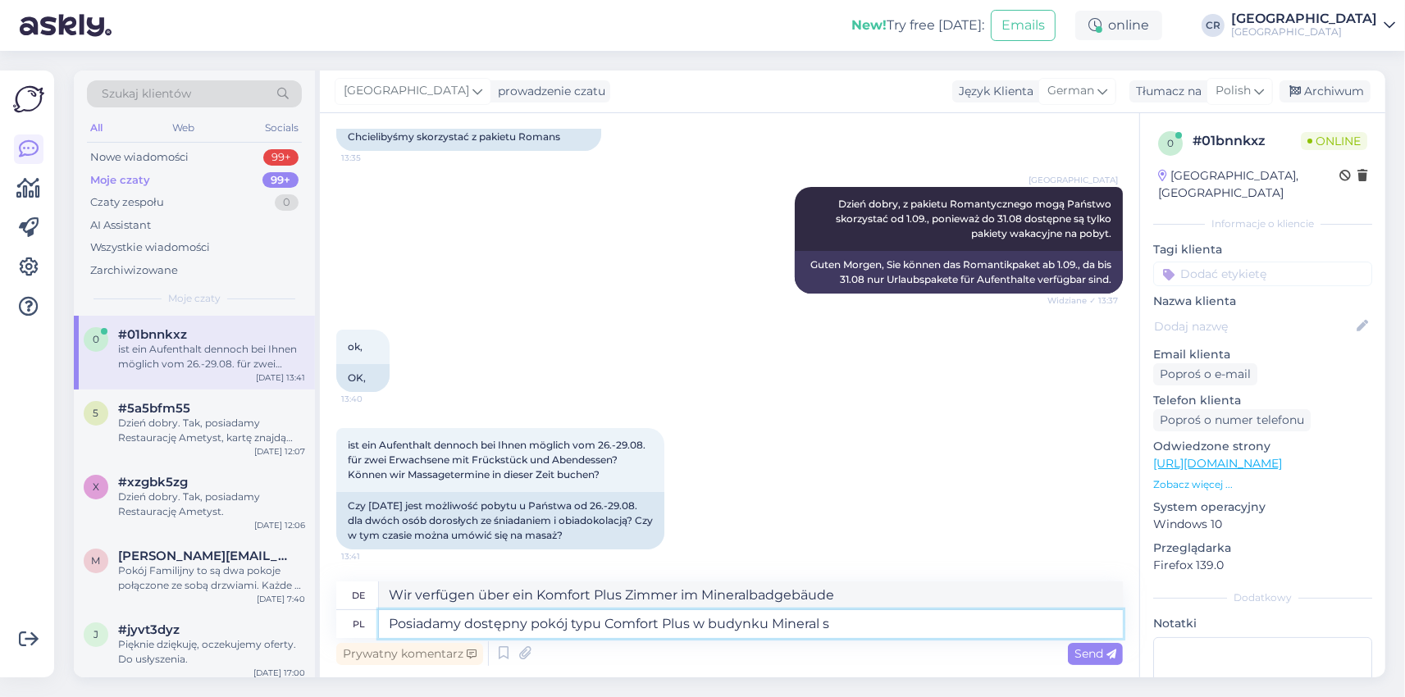
type textarea "Posiadamy dostępny pokój typu Comfort Plus w budynku Mineral"
type textarea "Wir haben ein Comfort Plus Zimmer im Mineralgebäude verfügbar"
type textarea "Posiadamy dostępny pokój typu Comfort Plus w budynku [GEOGRAPHIC_DATA]"
type textarea "Wir verfügen über ein Comfort Plus Zimmer im Gebäude Mineral S"
type textarea "Posiadamy dostępny pokój typu Comfort Plus w budynku [GEOGRAPHIC_DATA]."
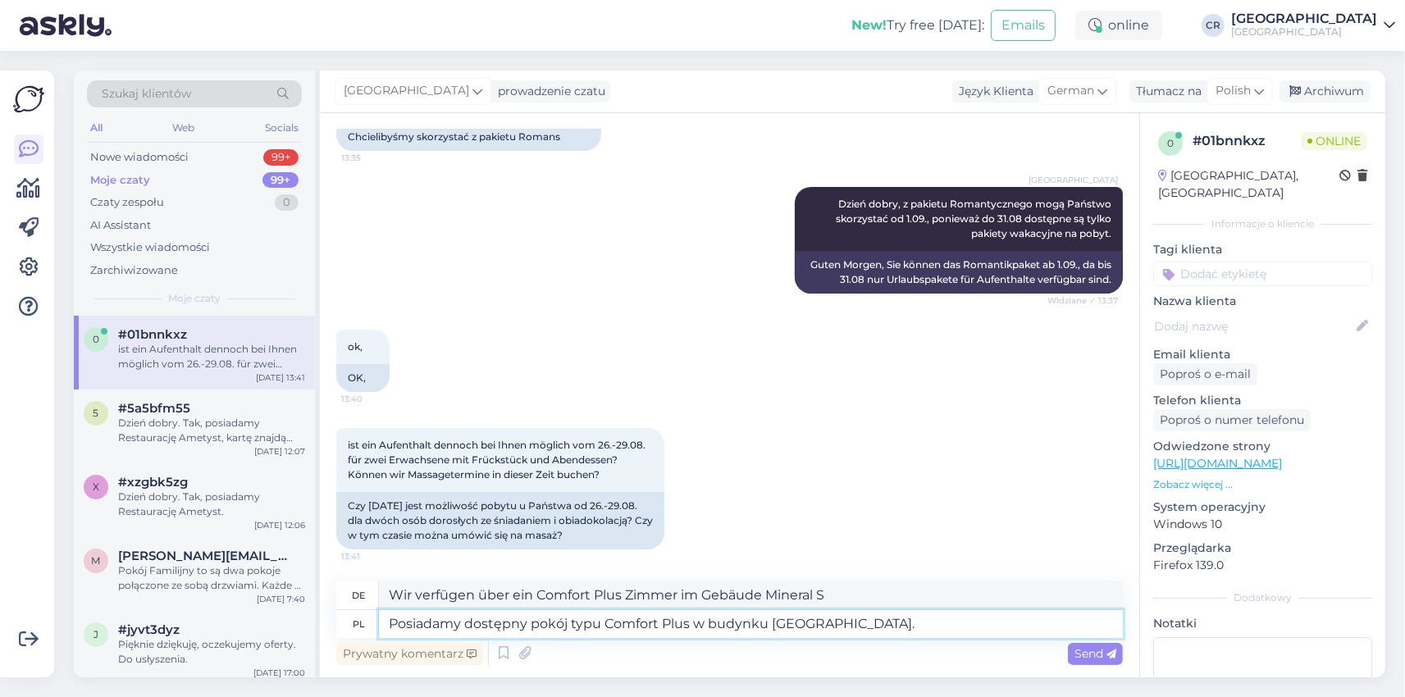
type textarea "Im Gebäude des Mineralbades steht Ihnen ein Komfort Plus Zimmer zur Verfügung."
type textarea "Posiadamy dostępny pokój typu Comfort Plus w budynku [GEOGRAPHIC_DATA]. Koszt z…"
type textarea "Wir verfügen über ein Komfort Plus Zimmer im Mineralbad. Im Preis inbegriffen s…"
type textarea "Posiadamy dostępny pokój typu Comfort Plus w budynku [GEOGRAPHIC_DATA]. Koszt z…"
type textarea "Wir verfügen über ein Komfort Plus Zimmer im Mineralbad. Im Preis inbegriffen"
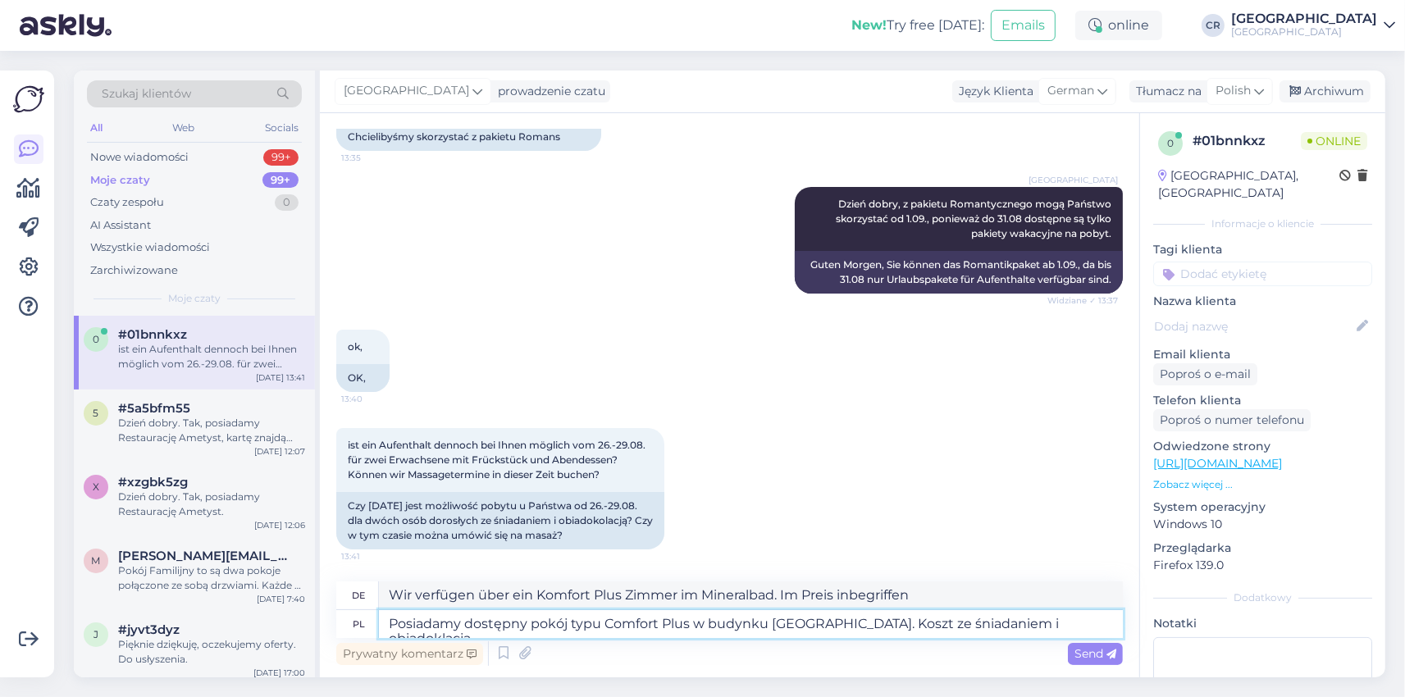
type textarea "Posiadamy dostępny pokój typu Comfort Plus w budynku [GEOGRAPHIC_DATA]. Koszt z…"
type textarea "Im Gebäude des Mineralbades steht Ihnen ein Komfort Plus Zimmer zur Verfügung. …"
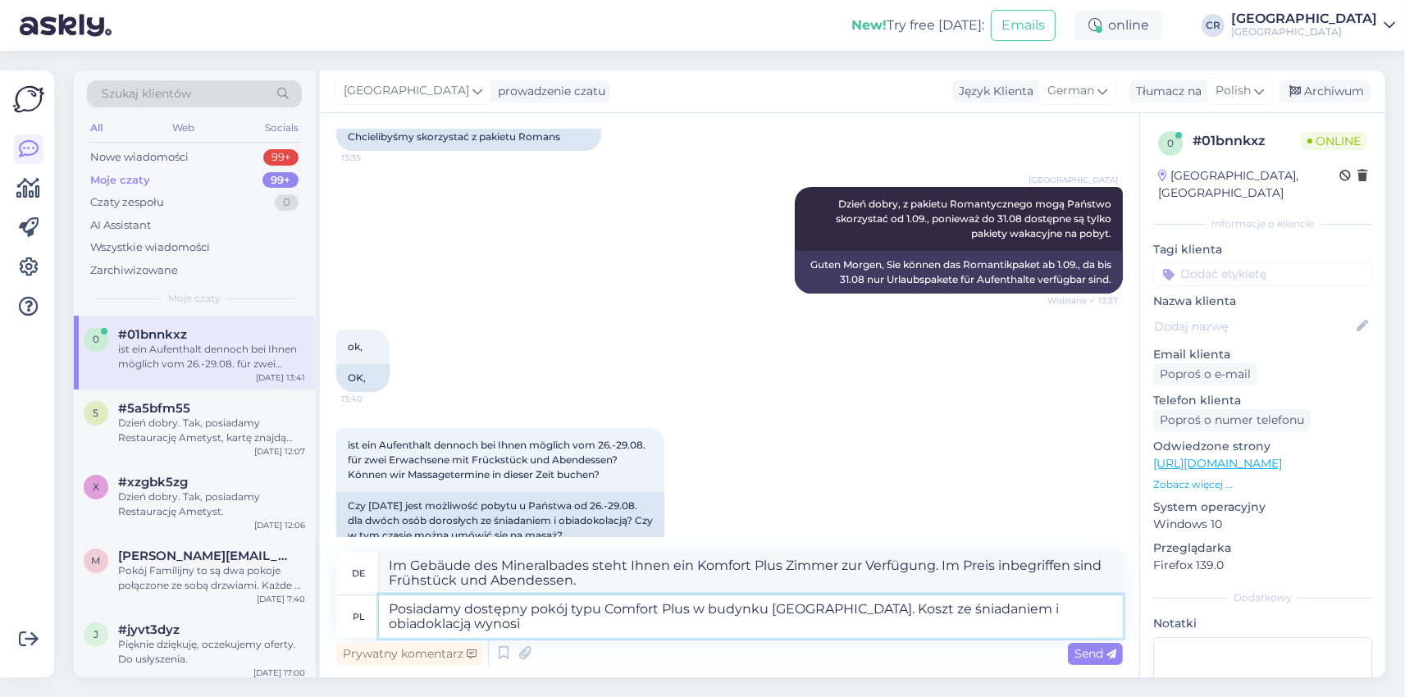
type textarea "Posiadamy dostępny pokój typu Comfort Plus w budynku [GEOGRAPHIC_DATA]. Koszt z…"
type textarea "Wir verfügen über ein Komfort Plus Zimmer im Mineralbad. Die Kosten, inklusive …"
click at [1051, 608] on textarea "Posiadamy dostępny pokój typu Comfort Plus w budynku [GEOGRAPHIC_DATA]. Koszt z…" at bounding box center [751, 616] width 744 height 43
click at [522, 627] on textarea "Posiadamy dostępny pokój typu Comfort Plus w budynku [GEOGRAPHIC_DATA]. Koszt z…" at bounding box center [751, 616] width 744 height 43
type textarea "Posiadamy dostępny pokój typu Comfort Plus w budynku [GEOGRAPHIC_DATA]. Koszt z…"
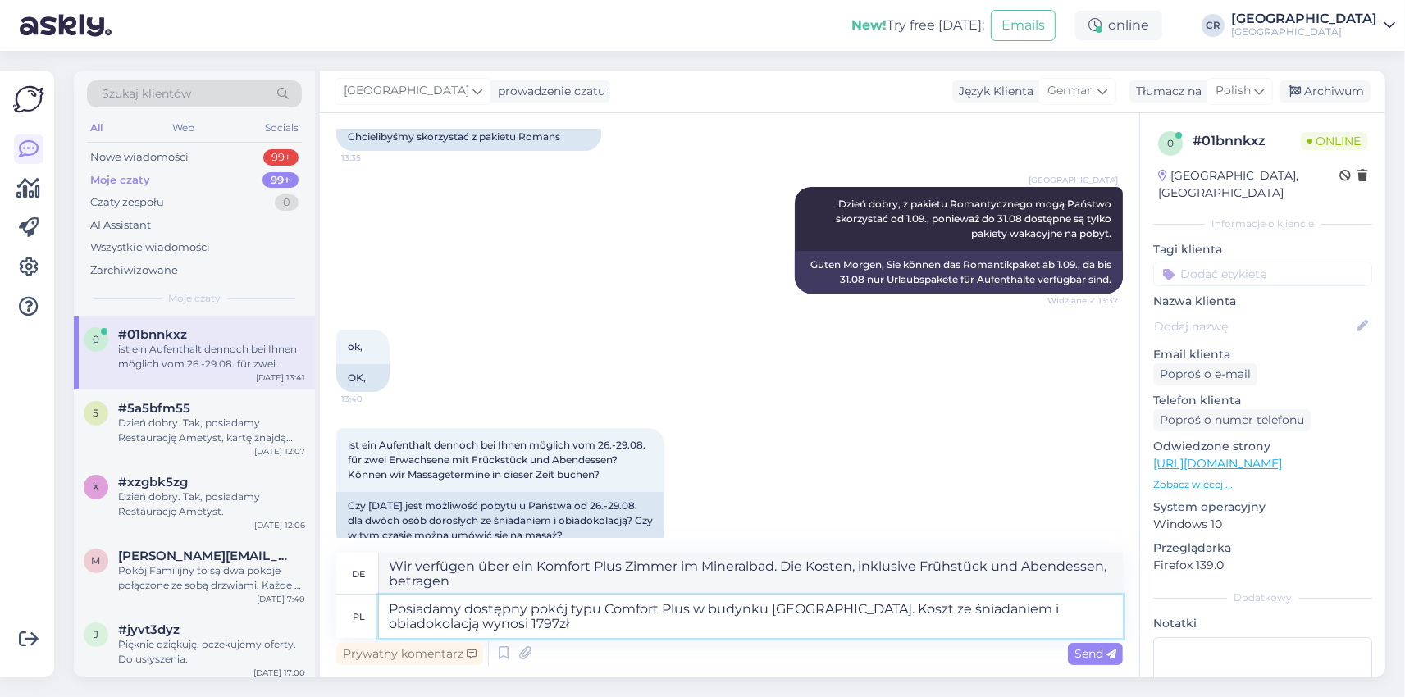
type textarea "Im Gebäude des [GEOGRAPHIC_DATA] steht Ihnen ein Comfort Plus-Zimmer zur Verfüg…"
click at [535, 609] on textarea "Posiadamy dostępny pokój typu Comfort Plus w budynku [GEOGRAPHIC_DATA]. Koszt z…" at bounding box center [751, 616] width 744 height 43
type textarea "Posiadamy dostępny Pokój typu Comfort Plus w budynku [GEOGRAPHIC_DATA]. Koszt z…"
click at [1102, 649] on span "Send" at bounding box center [1095, 653] width 42 height 15
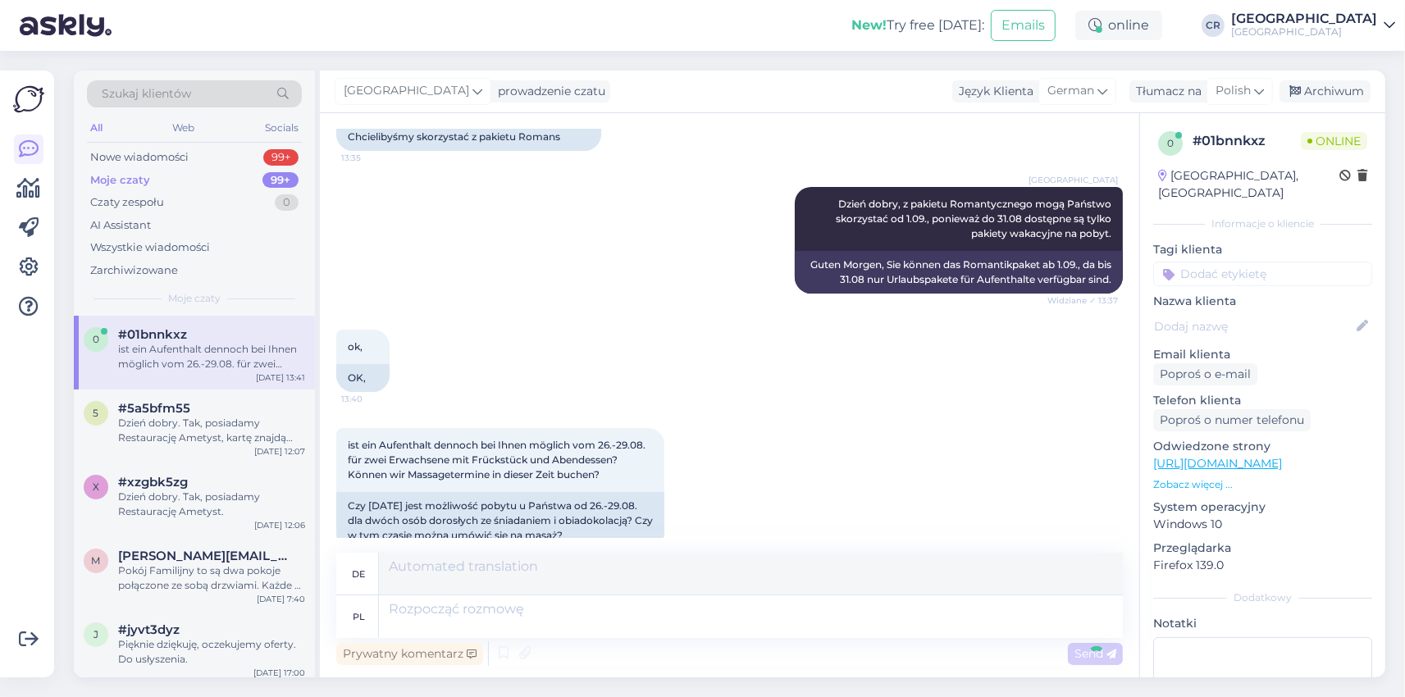
scroll to position [414, 0]
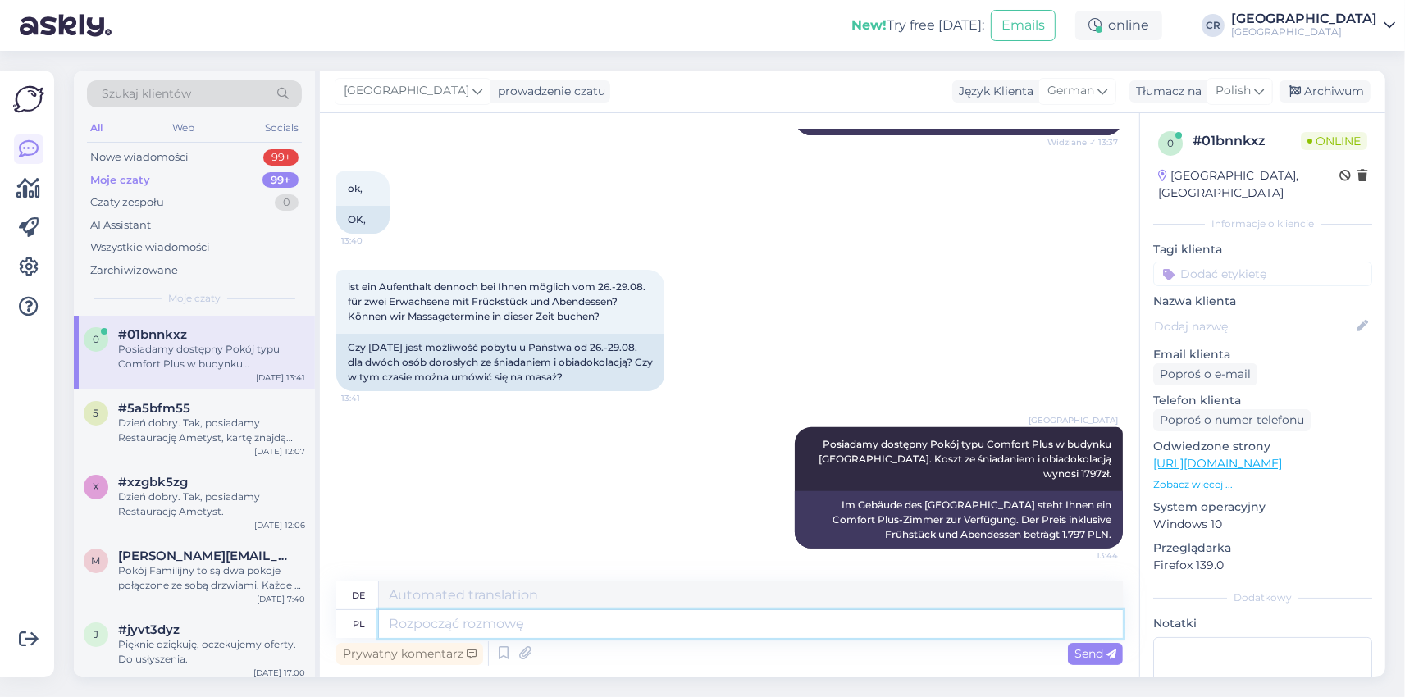
click at [485, 626] on textarea at bounding box center [751, 624] width 744 height 28
type textarea "Oczywiście"
type textarea "Natürlich"
type textarea "Oczywiście jest m"
type textarea "Natürlich ist es"
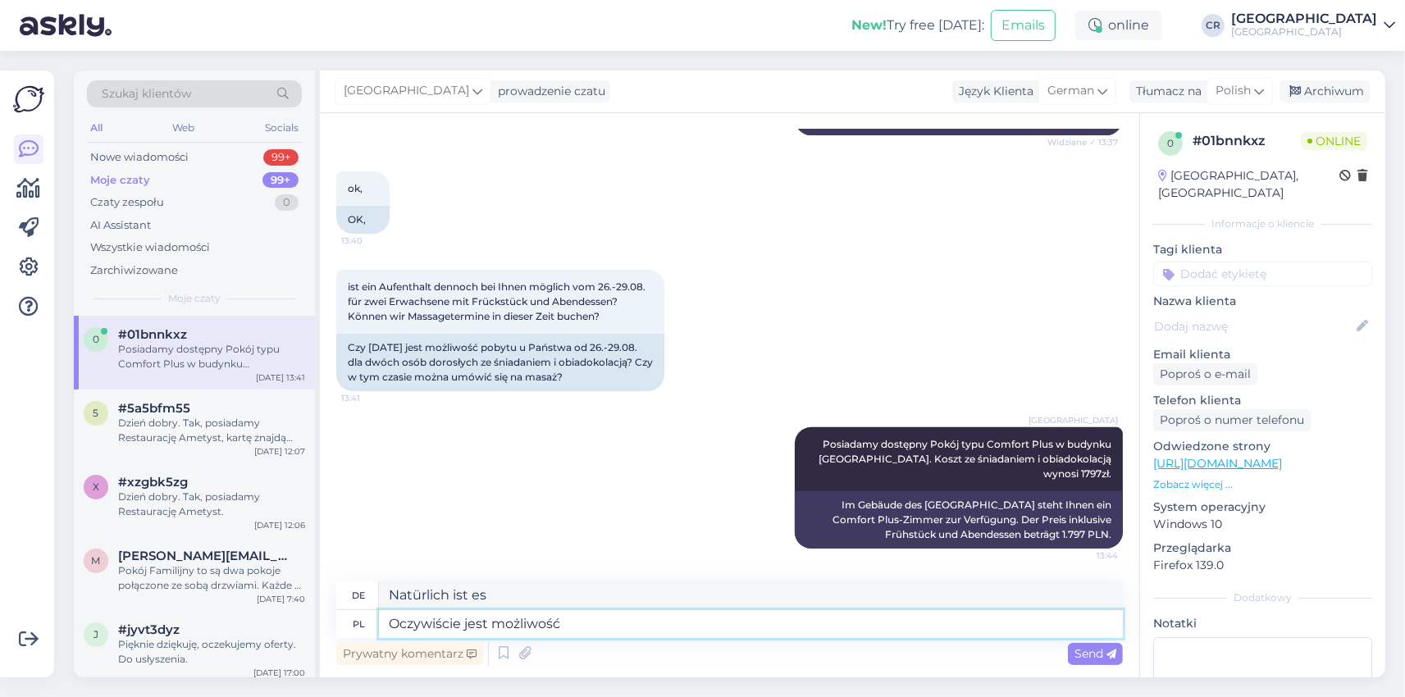
type textarea "Oczywiście jest możliwość u"
type textarea "Natürlich ist es möglich"
type textarea "Oczywiście jest możliwość umówienia w"
type textarea "Selbstverständlich ist eine Terminvereinbarung möglich."
type textarea "Oczywiście jest możliwość umówienia wizyt"
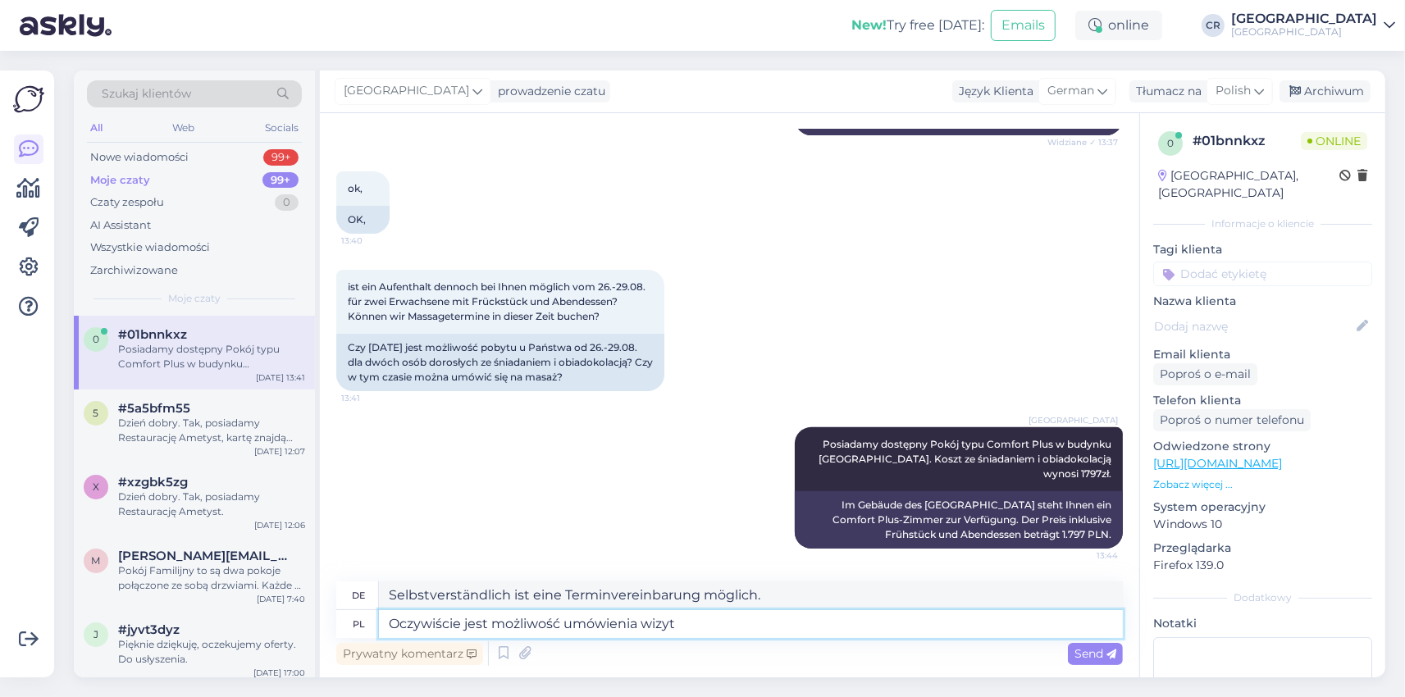
type textarea "Selbstverständlich ist eine Besichtigungsvereinbarung möglich."
type textarea "Oczywiście jest możliwość umówienia wizyty"
type textarea "Selbstverständlich ist eine Terminvereinbarung möglich."
type textarea "Oczywiście jest możliwość umówienia wizyty w"
type textarea "Selbstverständlich ist eine Terminvereinbarung unter"
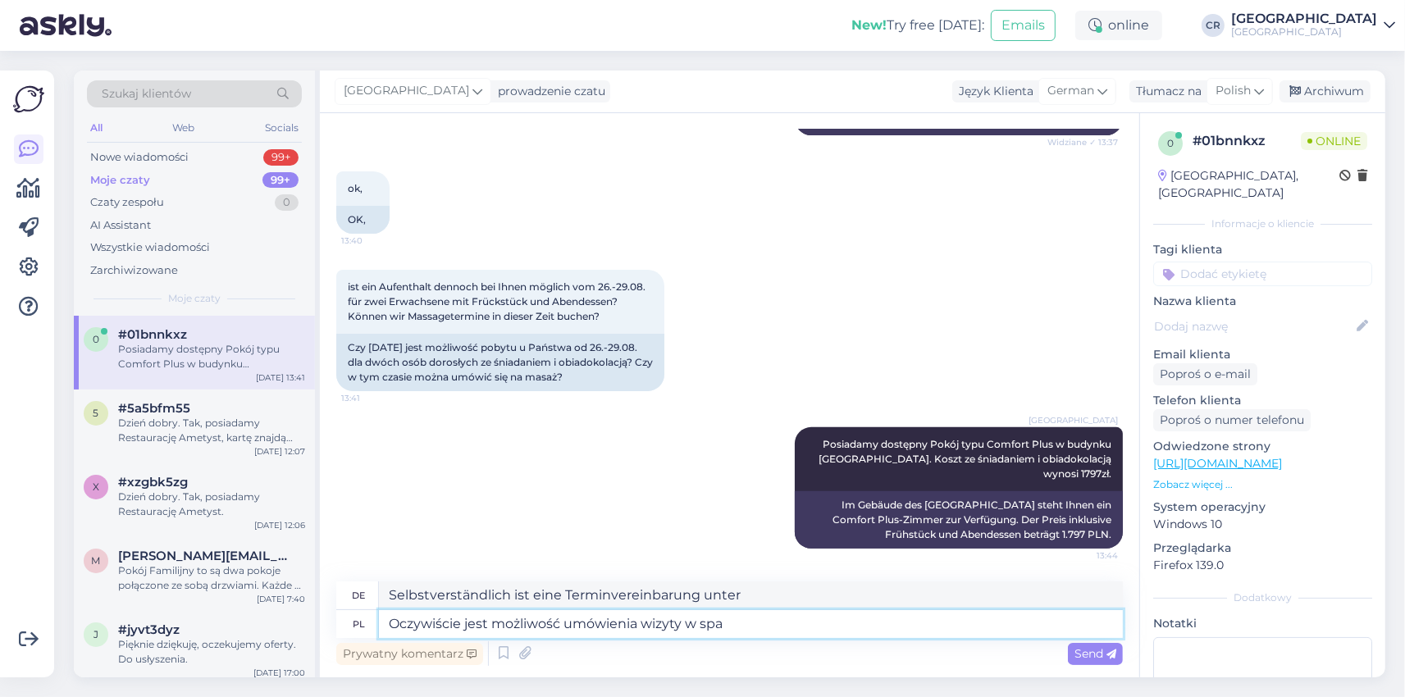
type textarea "Oczywiście jest możliwość umówienia wizyty w spa."
type textarea "Selbstverständlich besteht die Möglichkeit, einen Termin im Spa zu vereinbaren."
type textarea "Oczywiście jest możliwość umówienia wizyty w spa. Poniżej p"
type textarea "Natürlich können Sie auch einen Spa-Termin vereinbaren. Unten"
type textarea "Oczywiście jest możliwość umówienia wizyty w spa. Poniżej podaję"
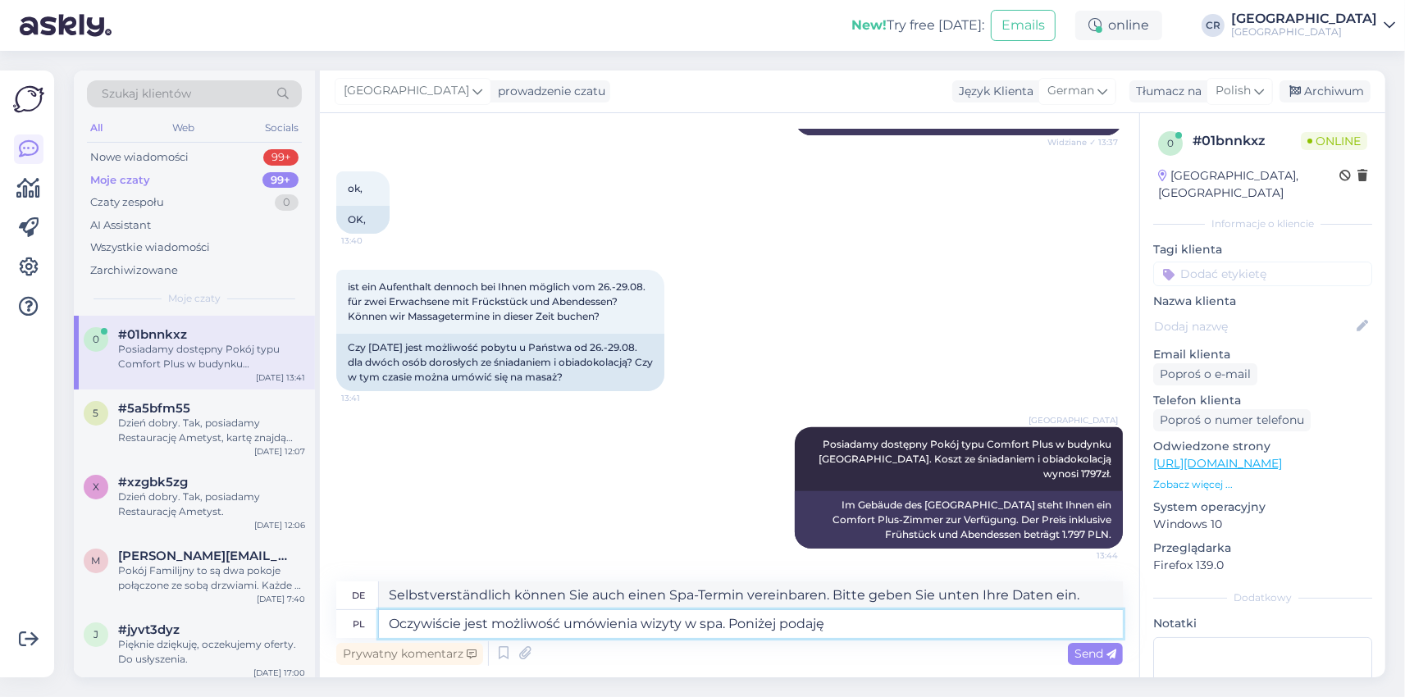
type textarea "Selbstverständlich können Sie auch einen Spa-Termin vereinbaren. Siehe unten."
type textarea "Oczywiście jest możliwość umówienia wizyty w spa. Poniżej podaję numer t"
type textarea "Selbstverständlich können Sie einen Termin im Spa vereinbaren. Unten finden Sie…"
type textarea "Oczywiście jest możliwość umówienia wizyty w spa. Poniżej podaję numer telefonu"
type textarea "Selbstverständlich können Sie einen Termin im Spa vereinbaren. Die Telefonnumme…"
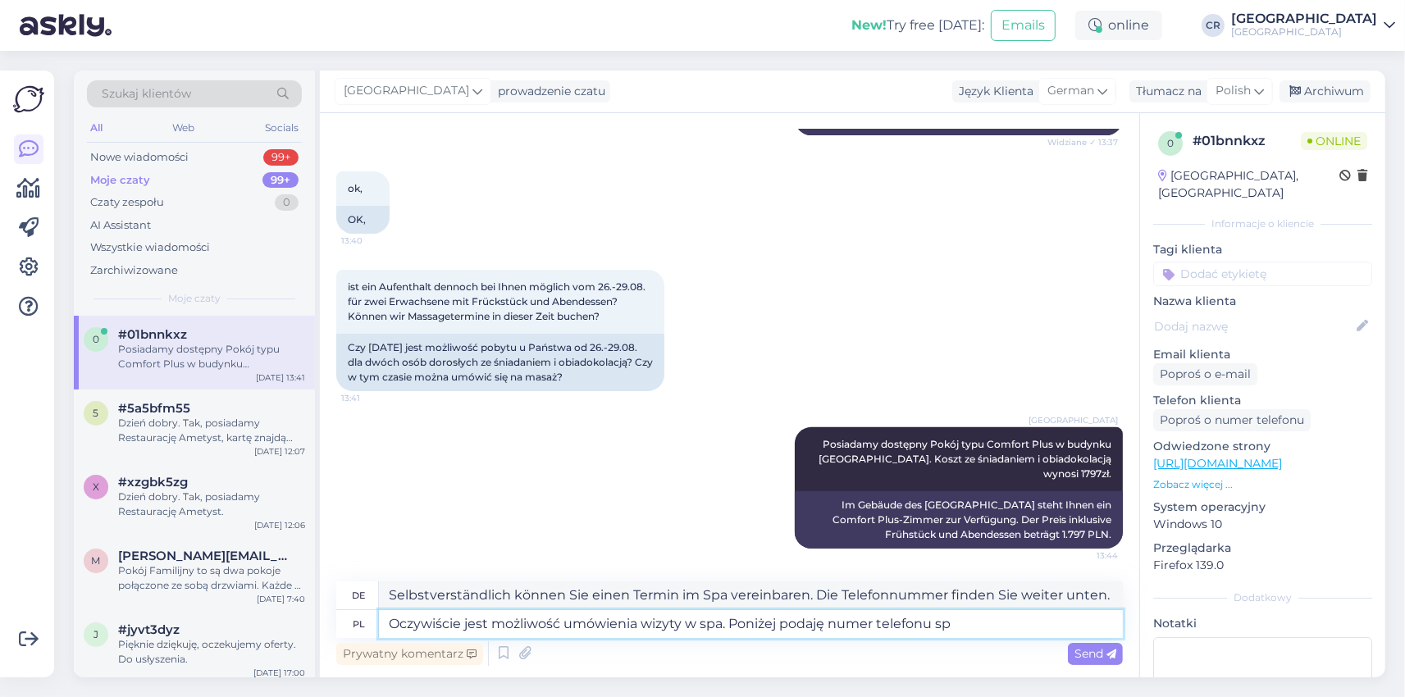
type textarea "Oczywiście jest możliwość umówienia wizyty w spa. Poniżej podaję numer telefonu…"
type textarea "Selbstverständlich können Sie einen Termin im Spa vereinbaren. Die Telefonnumme…"
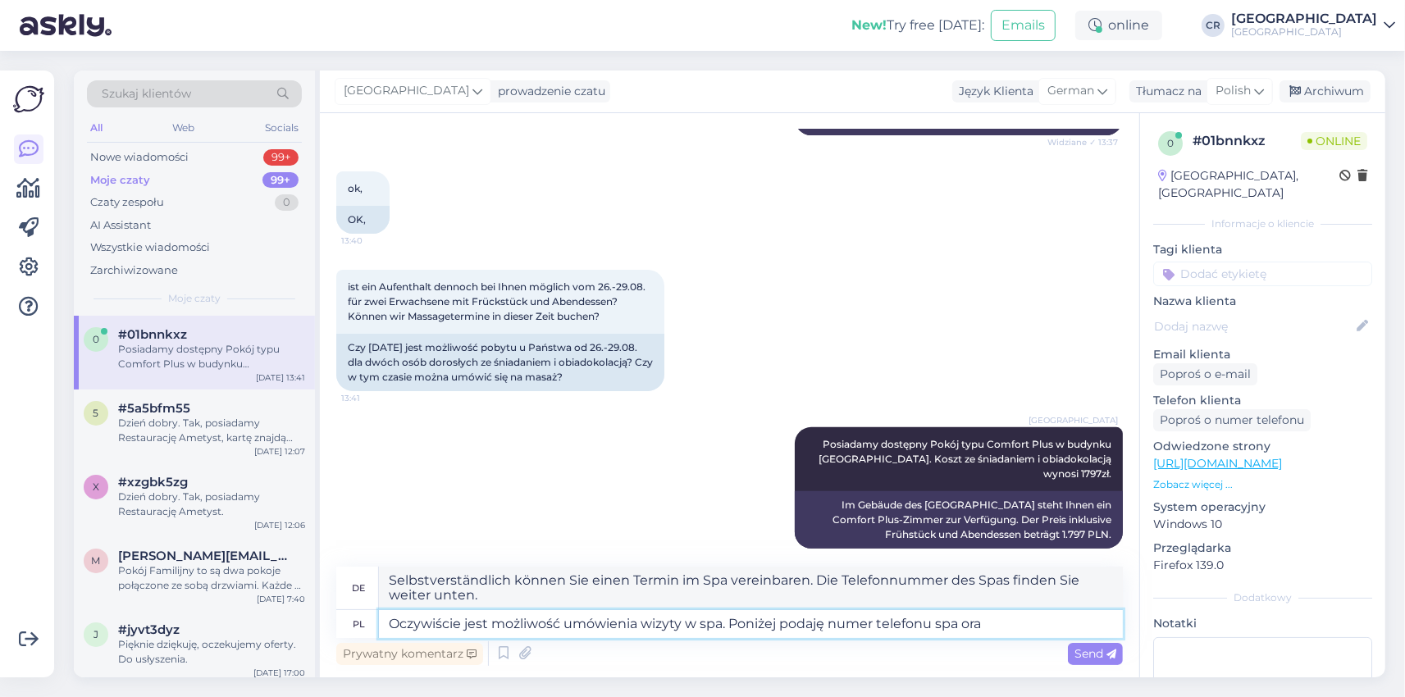
type textarea "Oczywiście jest możliwość umówienia wizyty w spa. Poniżej podaję numer telefonu…"
type textarea "Selbstverständlich können Sie einen Termin im Spa vereinbaren. Nachfolgend find…"
type textarea "Oczywiście jest możliwość umówienia wizyty w spa. Poniżej podaję numer telefonu…"
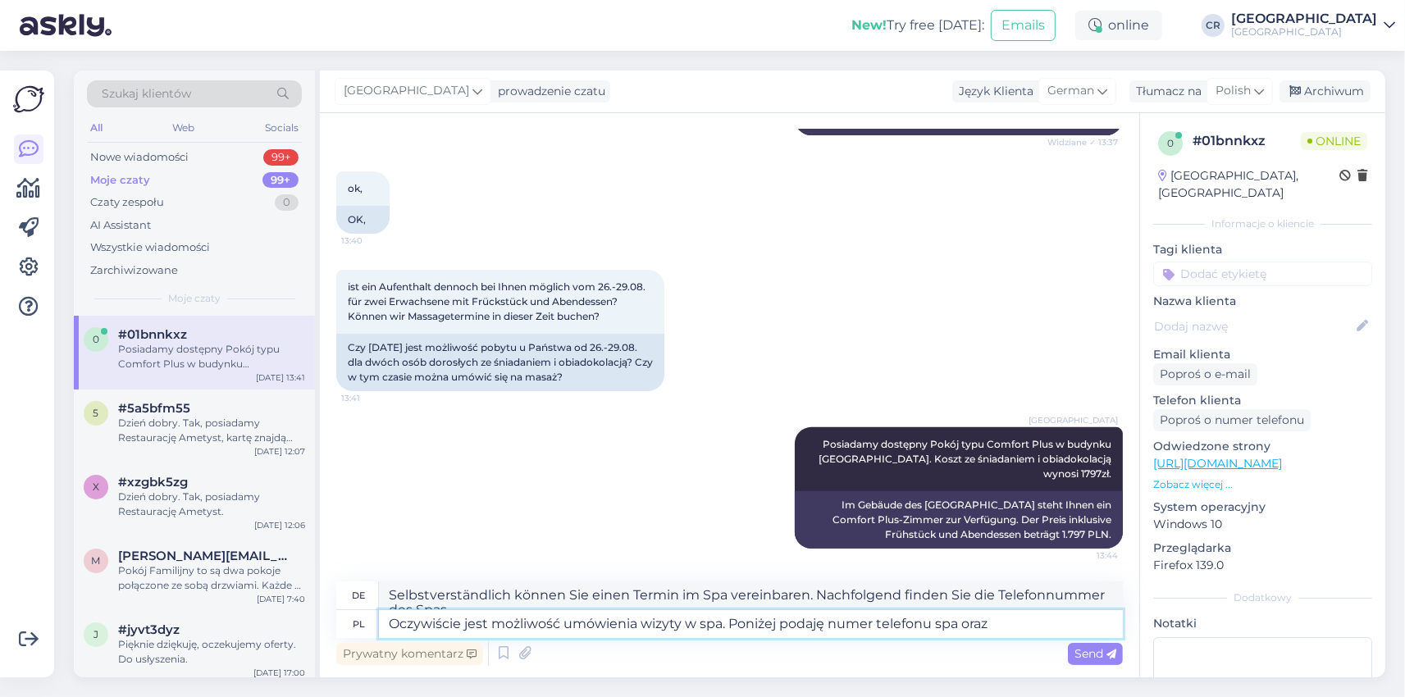
type textarea "Natürlich können Sie einen Termin im Spa vereinbaren. Unten finden Sie die Tele…"
type textarea "Oczywiście jest możliwość umówienia wizyty w spa. Poniżej podaję numer telefonu…"
type textarea "Selbstverständlich können Sie einen Termin im Spa vereinbaren. Nachfolgend find…"
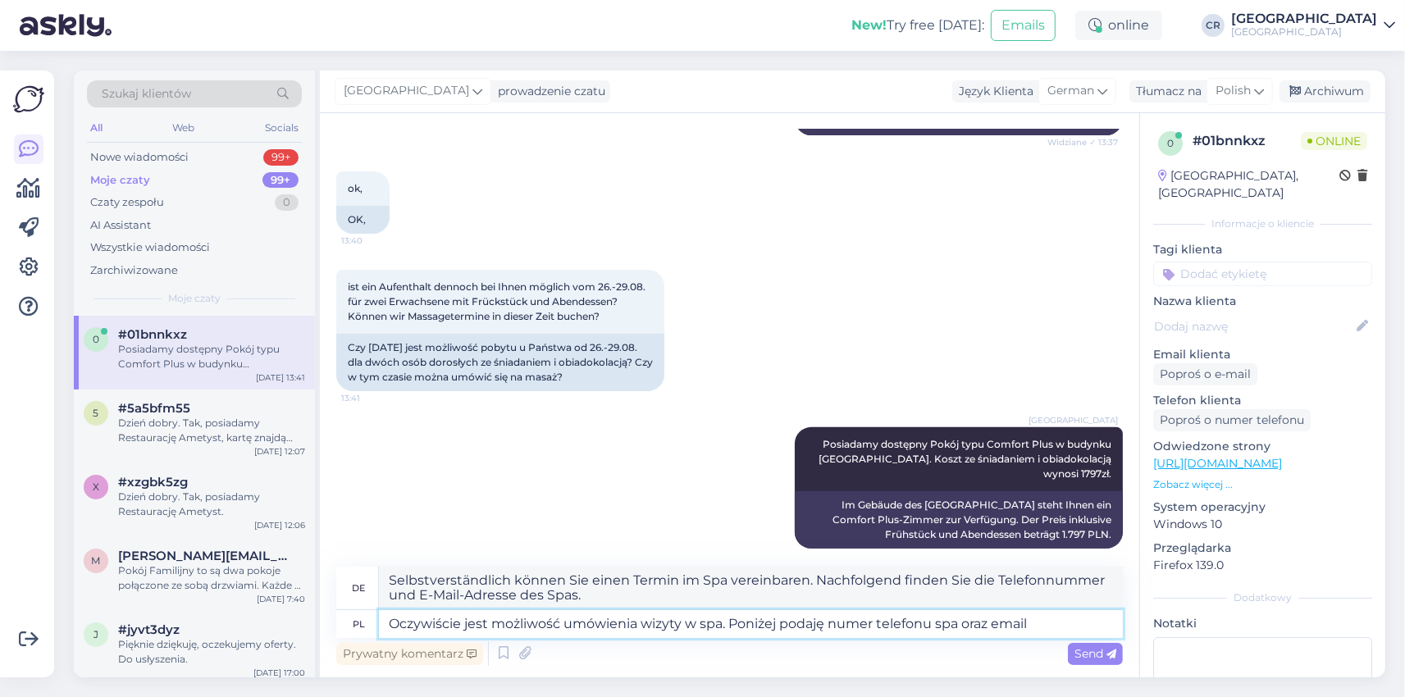
paste textarea "[PHONE_NUMBER] [EMAIL_ADDRESS][DOMAIN_NAME]"
type textarea "Oczywiście jest możliwość umówienia wizyty w spa. Poniżej podaję numer telefonu…"
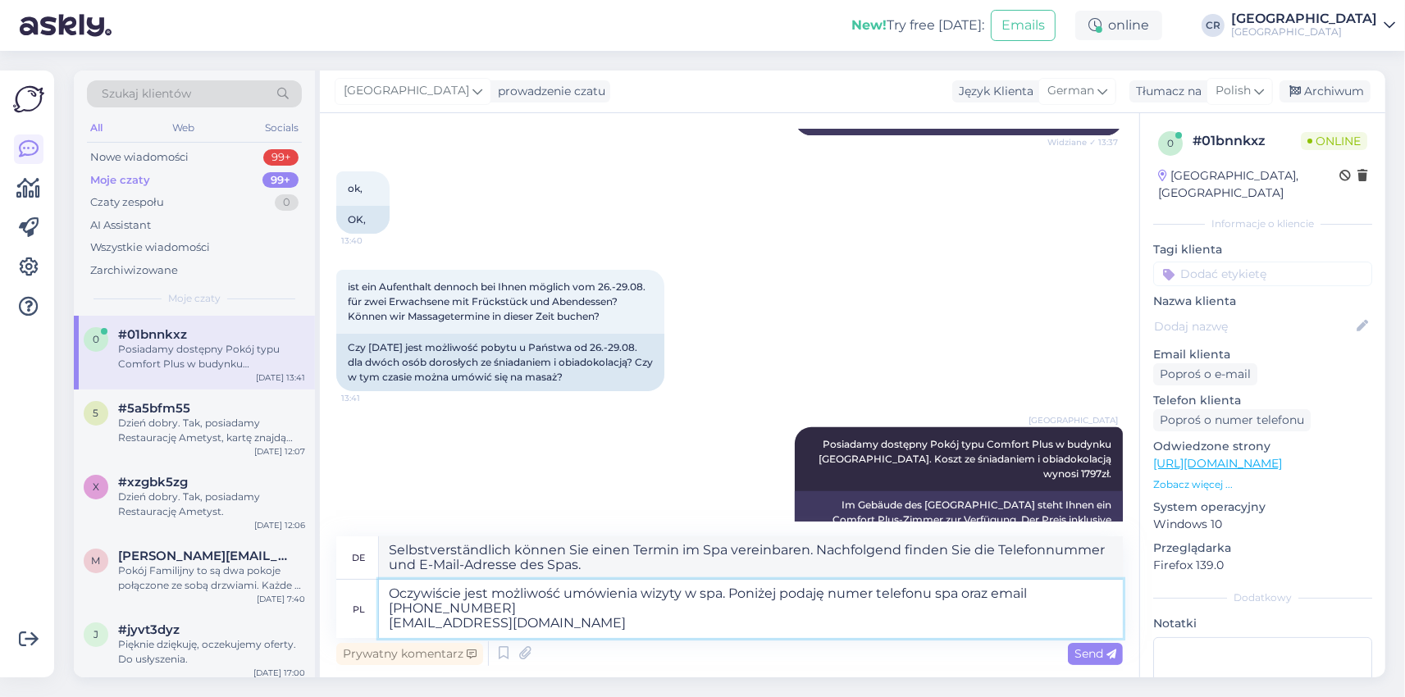
type textarea "Selbstverständlich können Sie einen Termin im Spa vereinbaren. Nachfolgend find…"
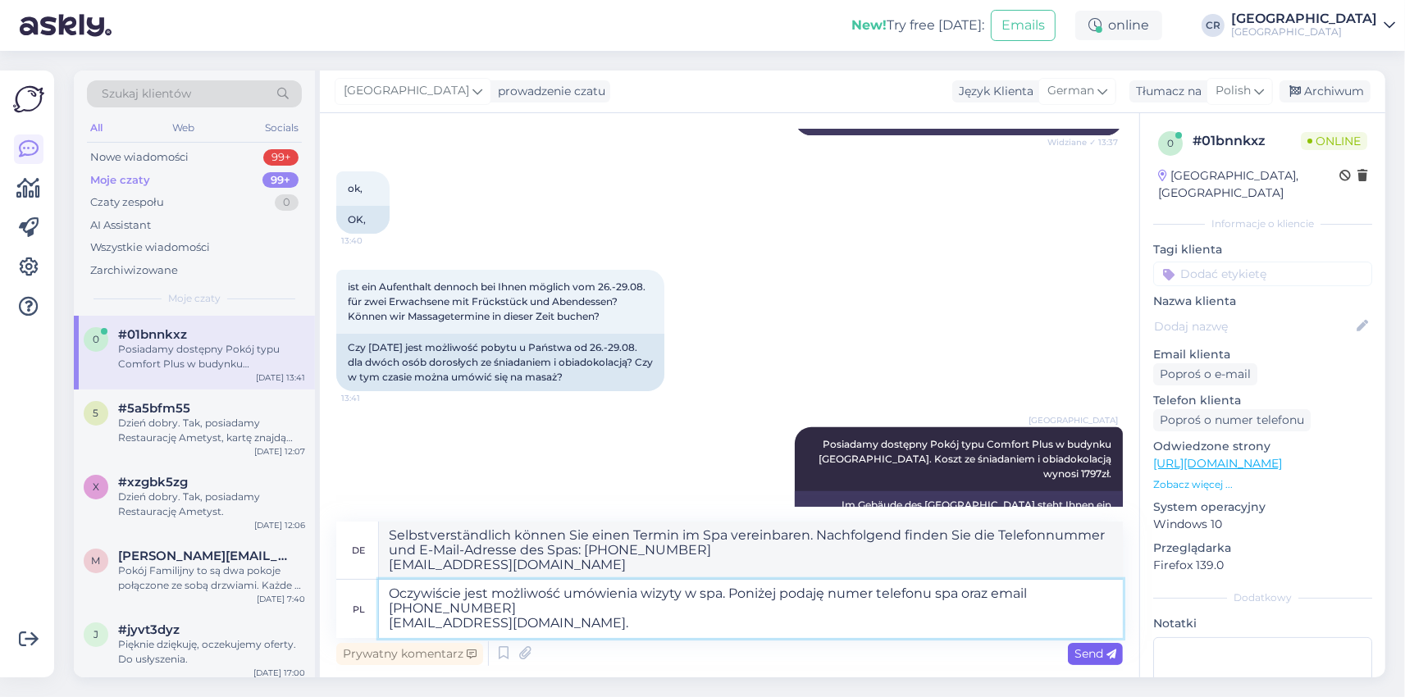
type textarea "Oczywiście jest możliwość umówienia wizyty w spa. Poniżej podaję numer telefonu…"
click at [1111, 650] on icon at bounding box center [1111, 654] width 10 height 10
type textarea "Selbstverständlich können Sie einen Termin im Spa vereinbaren. Nachfolgend find…"
click at [1085, 657] on span "Send" at bounding box center [1095, 653] width 42 height 15
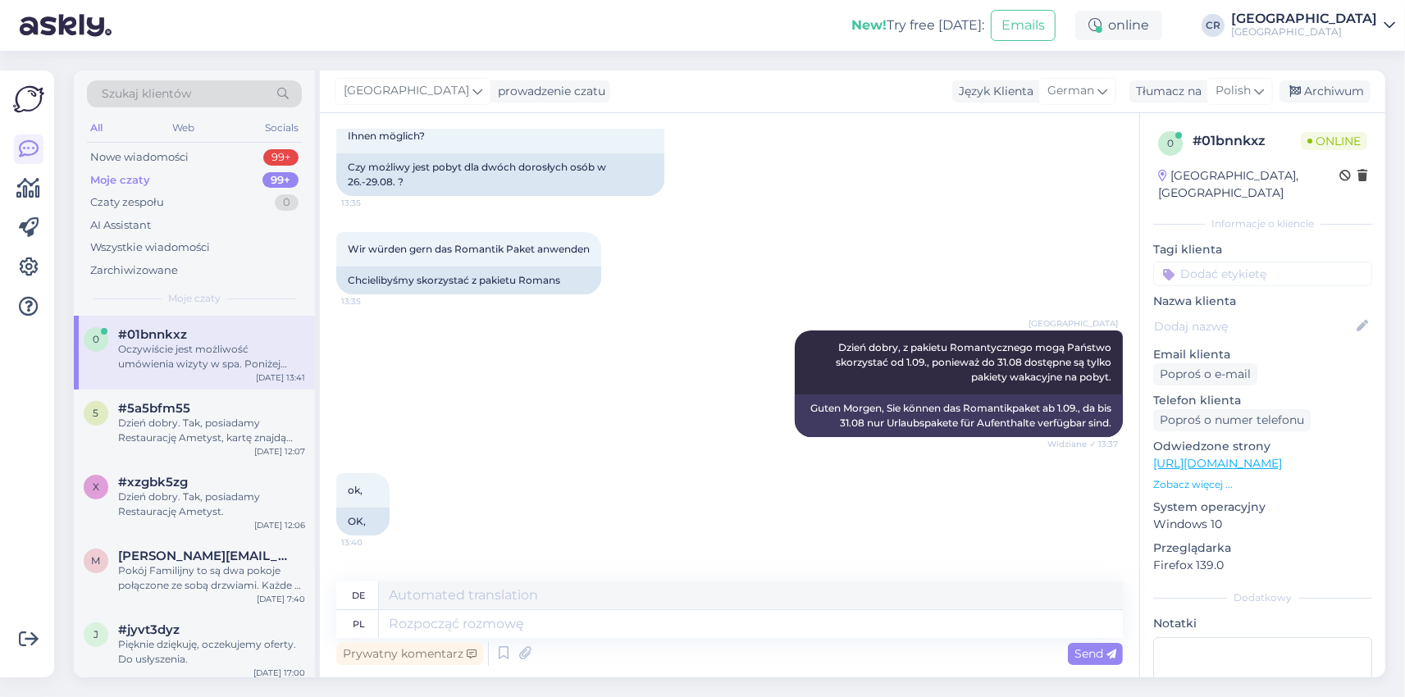
scroll to position [0, 0]
